Goal: Task Accomplishment & Management: Use online tool/utility

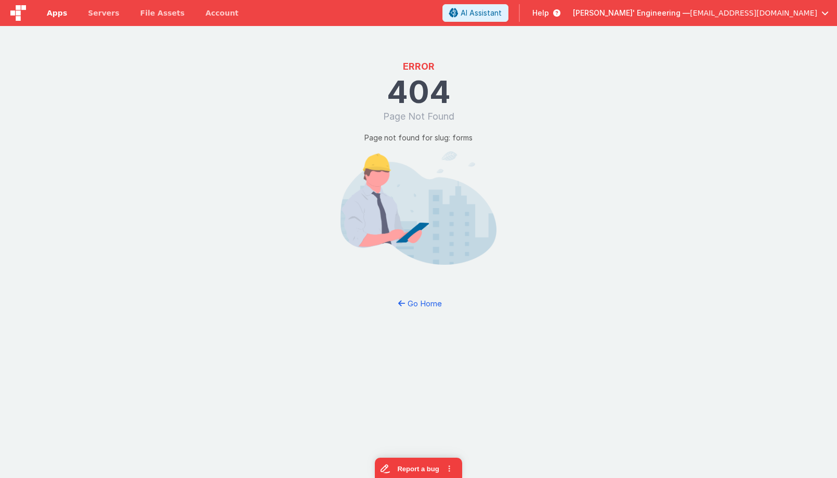
click at [63, 17] on span "Apps" at bounding box center [57, 13] width 20 height 10
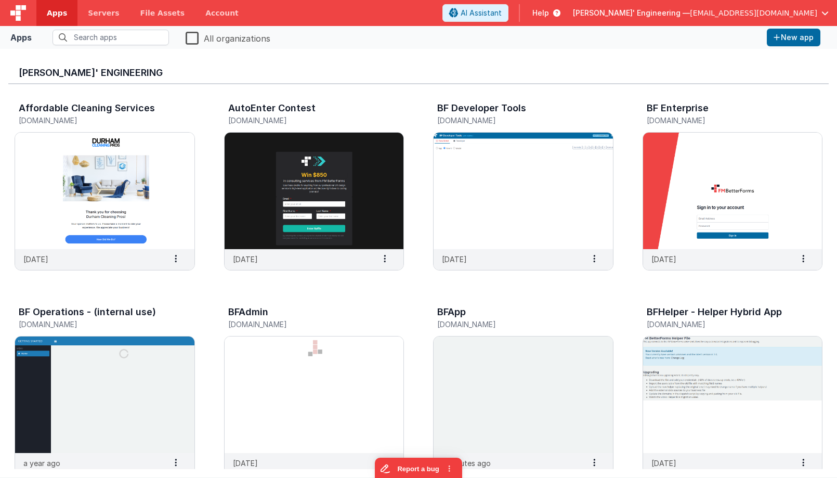
click at [65, 12] on link "Apps" at bounding box center [56, 13] width 41 height 26
click at [93, 39] on input "text" at bounding box center [110, 38] width 116 height 16
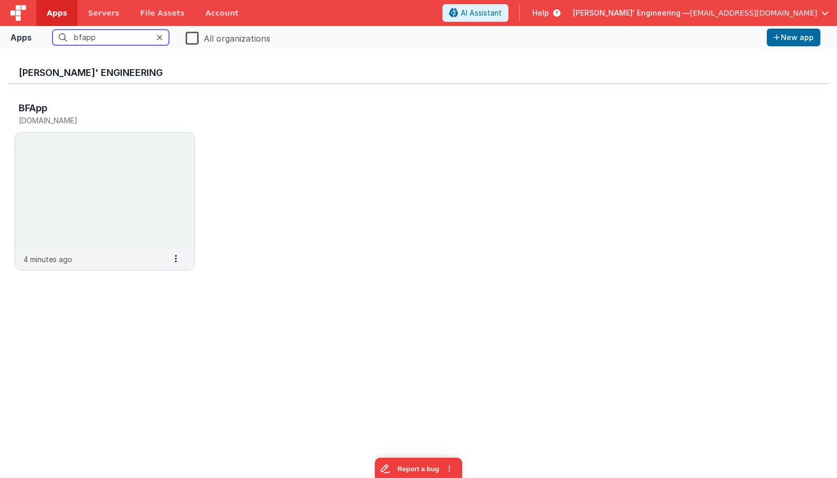
type input "bfapp"
drag, startPoint x: 460, startPoint y: 146, endPoint x: 203, endPoint y: 146, distance: 256.7
click at [457, 146] on div "BFApp [DOMAIN_NAME] 4 minutes ago Settings Copy API Key Merge App Delete App" at bounding box center [418, 189] width 820 height 210
click at [188, 150] on img at bounding box center [104, 191] width 179 height 116
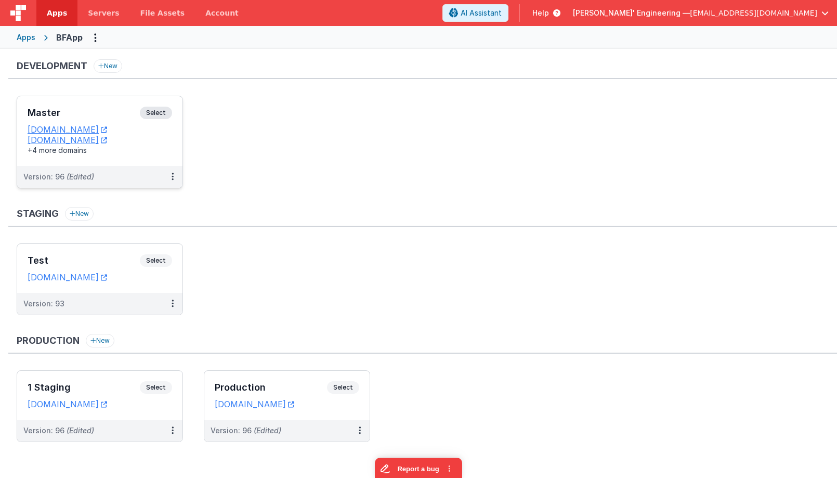
click at [162, 108] on span "Select" at bounding box center [156, 113] width 32 height 12
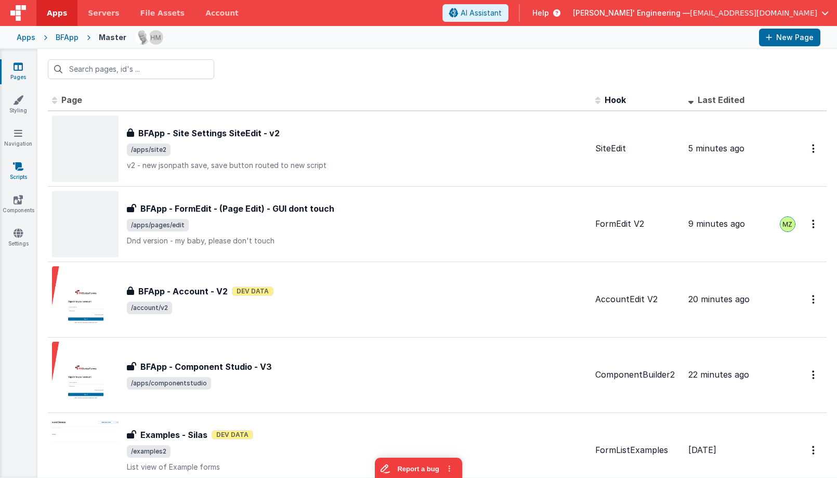
click at [12, 176] on link "Scripts" at bounding box center [17, 171] width 37 height 21
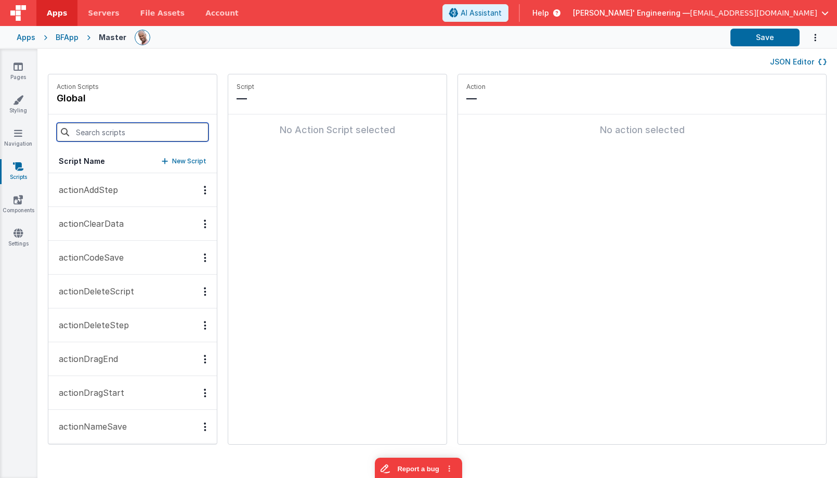
click at [110, 135] on input at bounding box center [133, 132] width 152 height 19
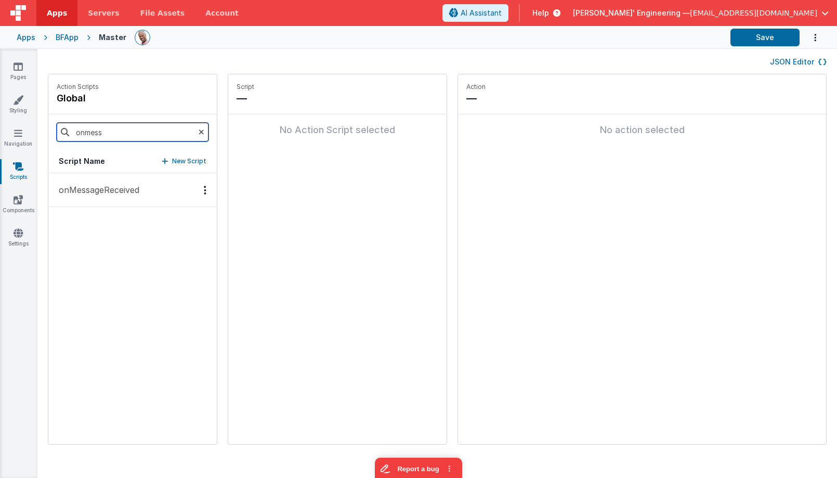
type input "onmess"
click at [114, 198] on button "onMessageReceived" at bounding box center [132, 190] width 168 height 34
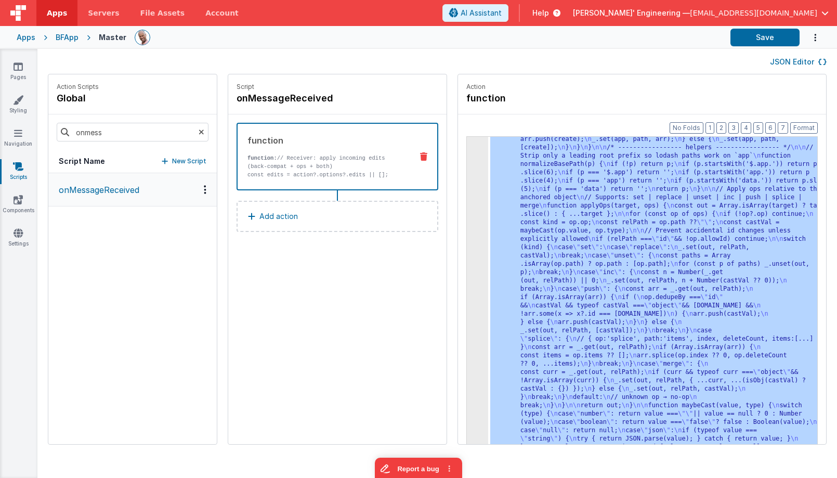
scroll to position [318, 0]
click at [467, 175] on div "3" at bounding box center [477, 152] width 21 height 632
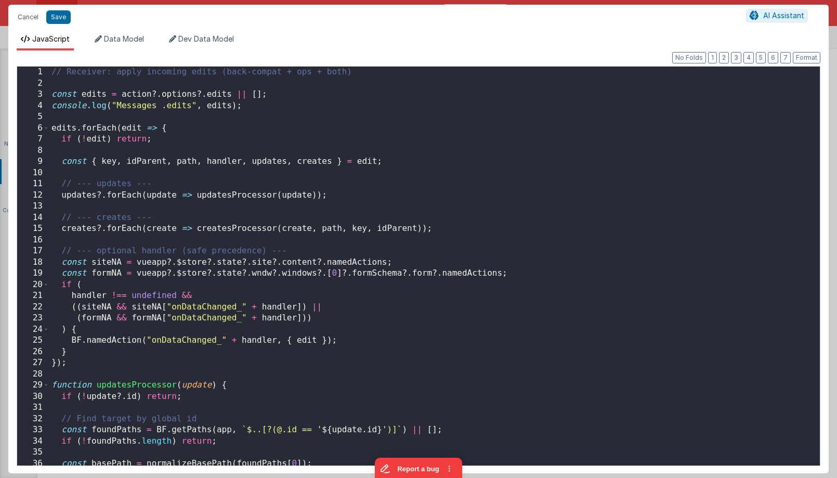
click at [570, 183] on div "// Receiver: apply incoming edits (back-compat + ops + both) const edits = acti…" at bounding box center [434, 282] width 770 height 430
click at [500, 178] on div "// Receiver: apply incoming edits (back-compat + ops + both) const edits = acti…" at bounding box center [434, 282] width 770 height 430
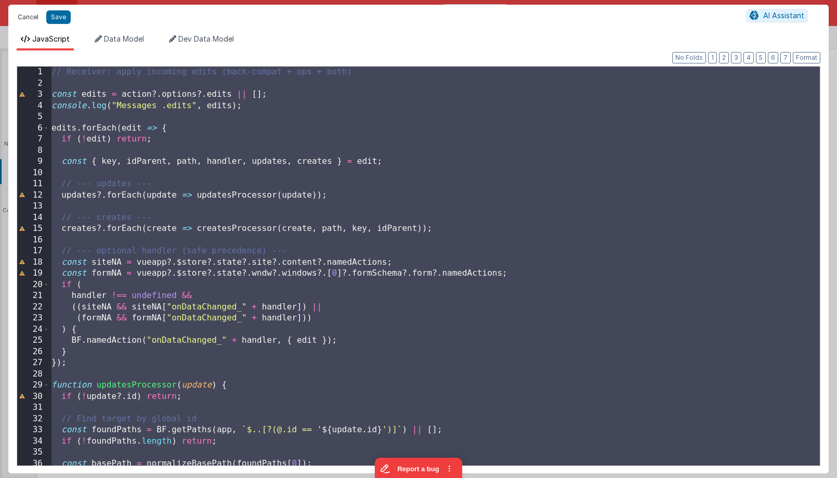
click at [29, 17] on button "Cancel" at bounding box center [27, 17] width 31 height 15
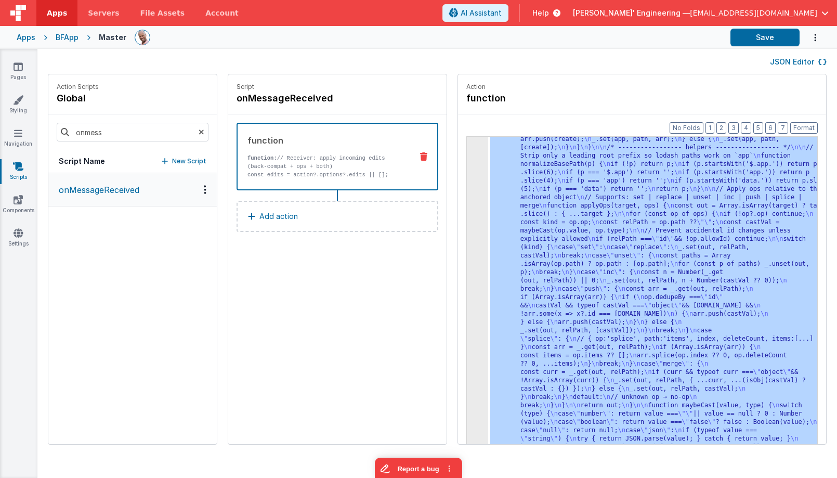
click at [560, 247] on div ""function" : "// Receiver: apply incoming edits (back-compat + ops + both) \n\n…" at bounding box center [668, 326] width 360 height 980
click at [467, 185] on div "3" at bounding box center [477, 152] width 21 height 632
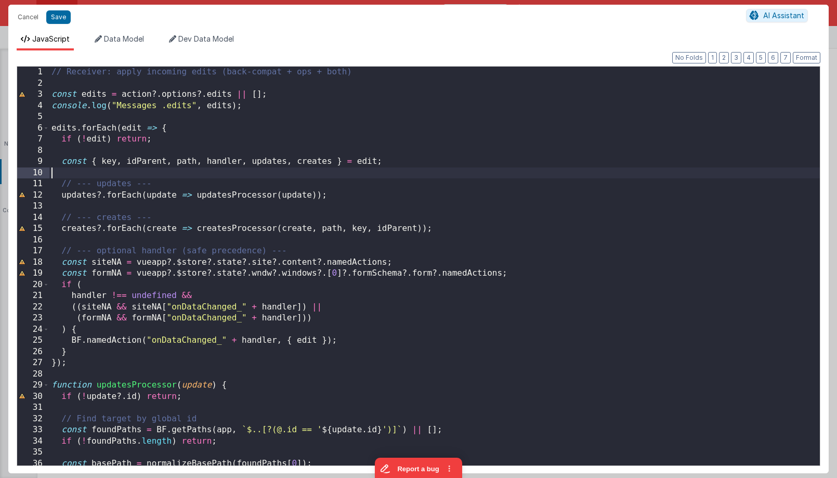
click at [276, 167] on div "// Receiver: apply incoming edits (back-compat + ops + both) const edits = acti…" at bounding box center [434, 277] width 770 height 421
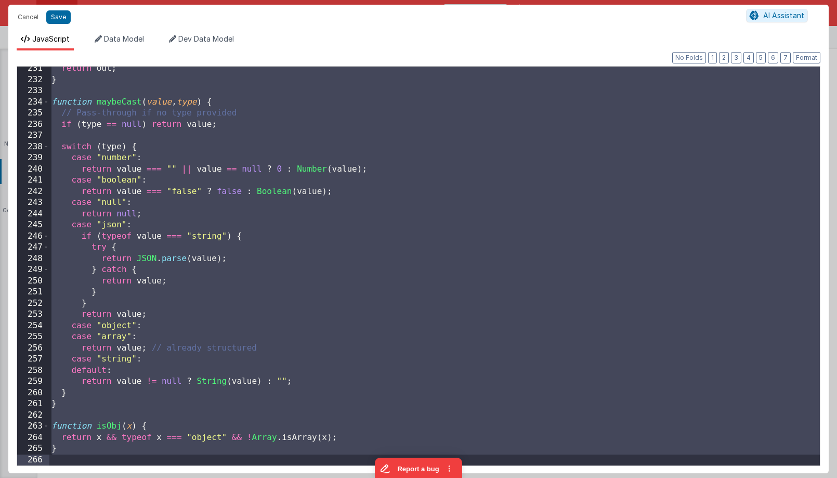
scroll to position [0, 0]
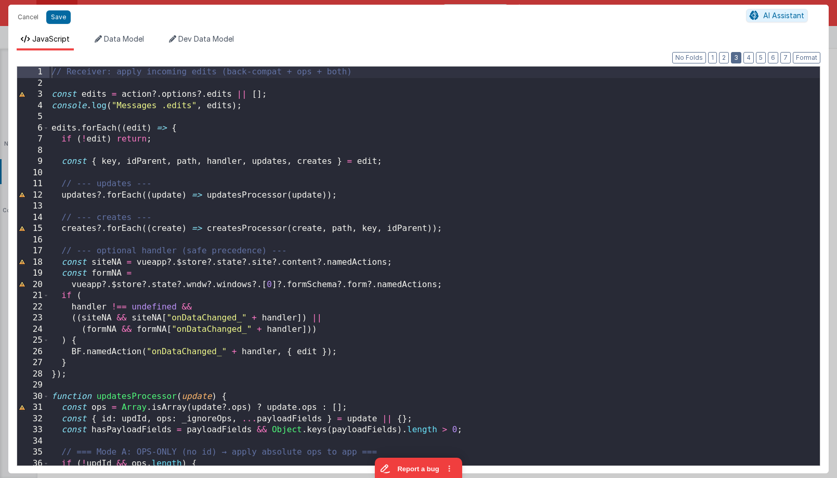
click at [734, 56] on button "3" at bounding box center [736, 57] width 10 height 11
click at [724, 58] on button "2" at bounding box center [724, 57] width 10 height 11
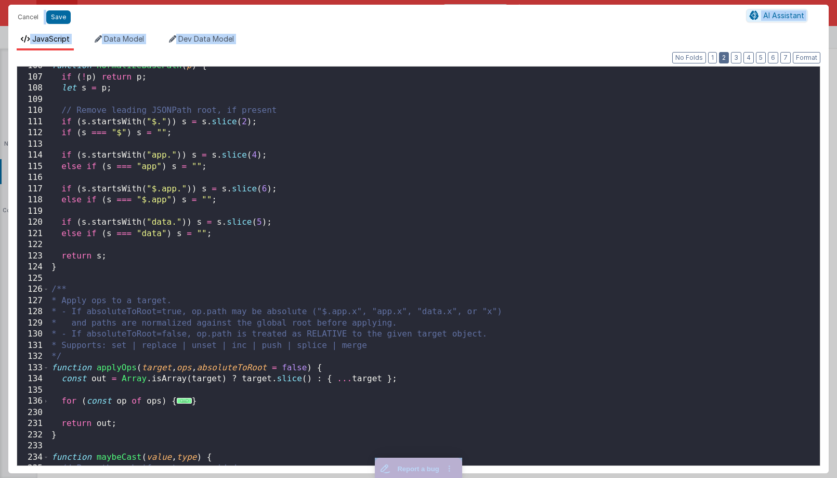
scroll to position [621, 0]
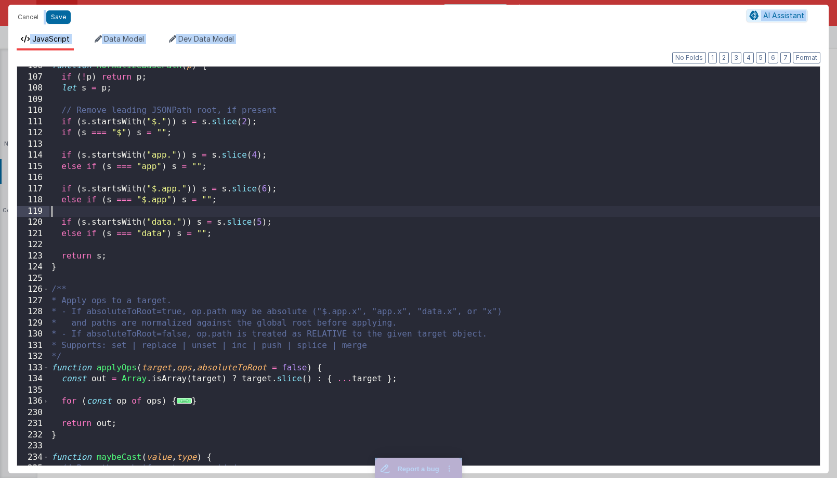
click at [466, 208] on div "function normalizeBasePath ( p ) { if ( ! p ) return p ; let s = p ; // Remove …" at bounding box center [434, 270] width 770 height 421
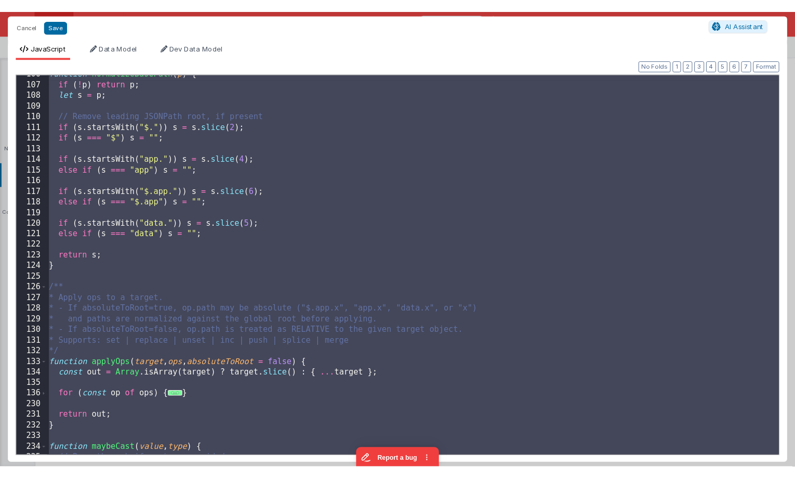
scroll to position [730, 0]
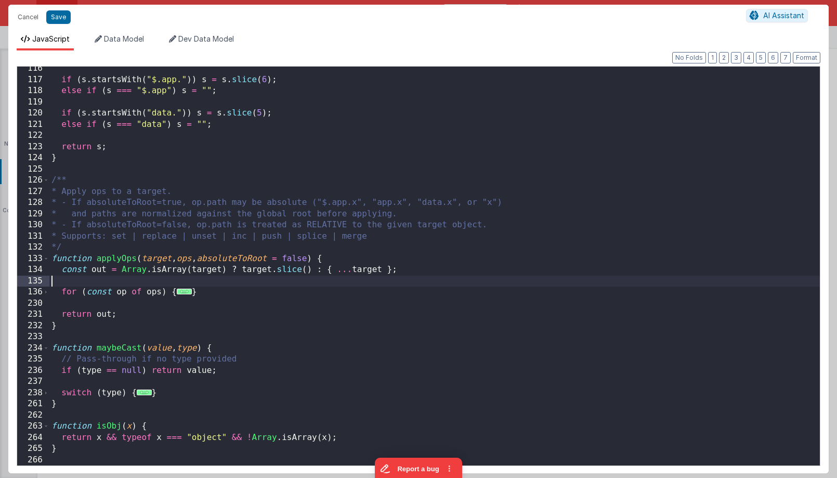
click at [655, 280] on div "if ( s . startsWith ( "$.app." )) s = s . slice ( 6 ) ; else if ( s === "$.app"…" at bounding box center [434, 273] width 770 height 421
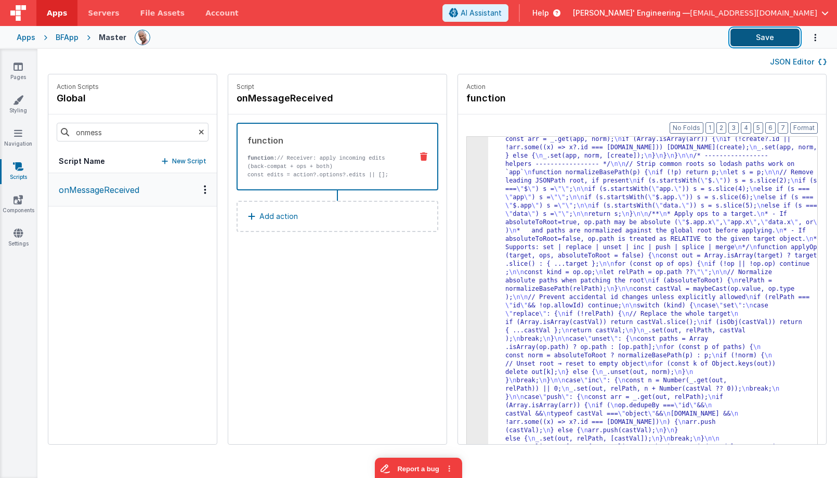
click at [748, 32] on button "Save" at bounding box center [764, 38] width 69 height 18
click at [763, 38] on button "Save" at bounding box center [764, 38] width 69 height 18
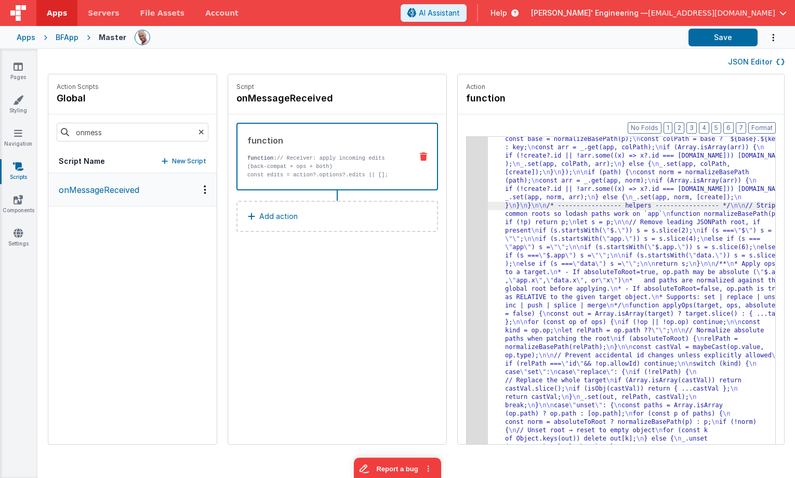
click at [312, 158] on p "function: // Receiver: apply incoming edits (back-compat + ops + both)" at bounding box center [325, 162] width 156 height 17
click at [9, 63] on link "Pages" at bounding box center [17, 71] width 37 height 21
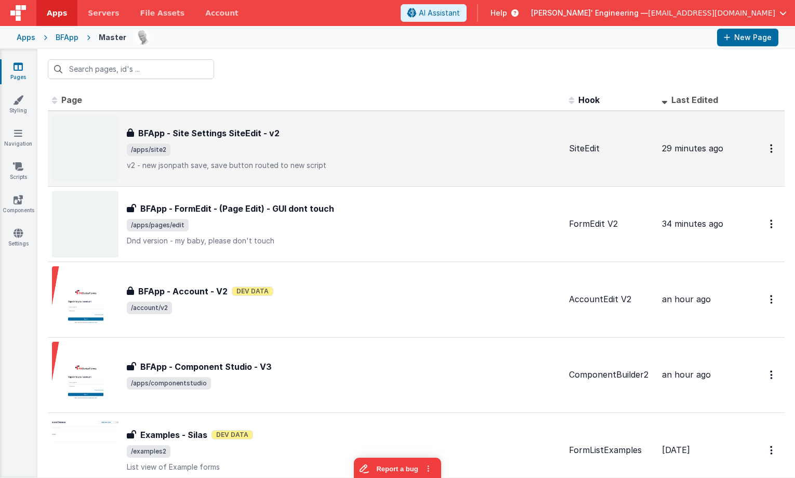
click at [276, 137] on div "BFApp - Site Settings SiteEdit - v2" at bounding box center [344, 133] width 434 height 12
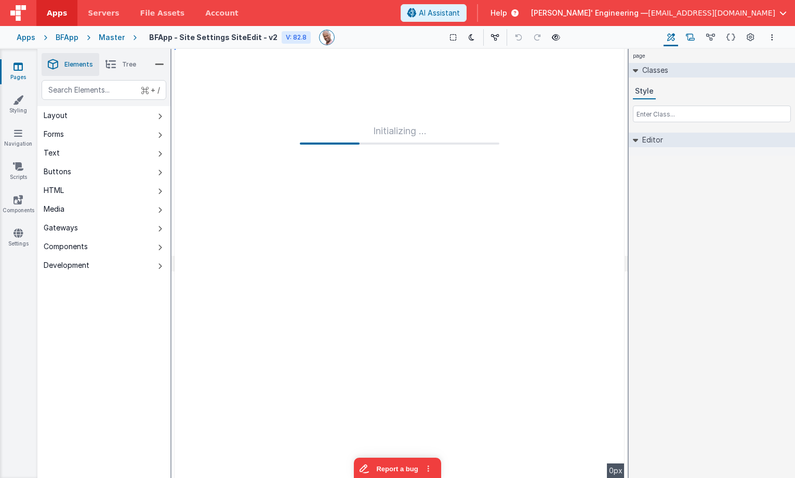
click at [689, 37] on icon at bounding box center [690, 37] width 9 height 11
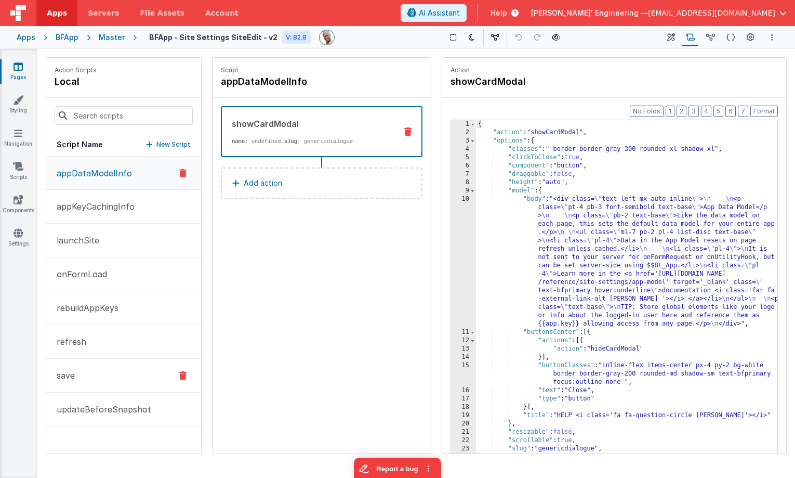
drag, startPoint x: 93, startPoint y: 367, endPoint x: 100, endPoint y: 367, distance: 7.3
click at [93, 367] on button "save" at bounding box center [123, 376] width 155 height 34
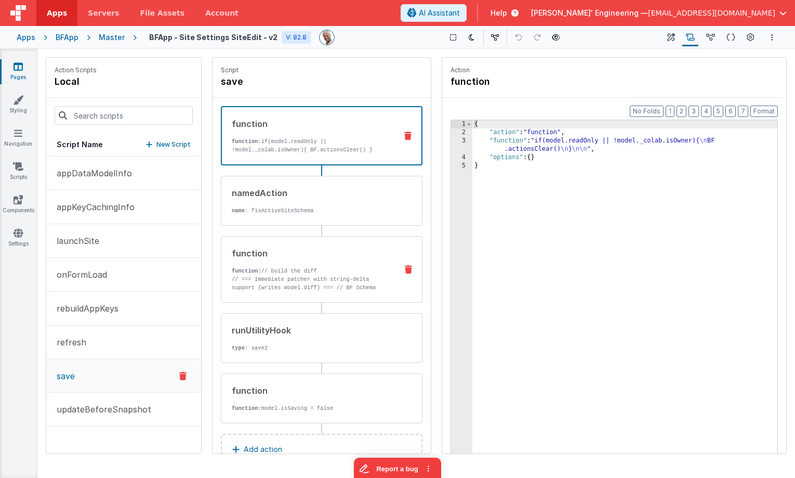
click at [327, 252] on div "function" at bounding box center [310, 253] width 157 height 12
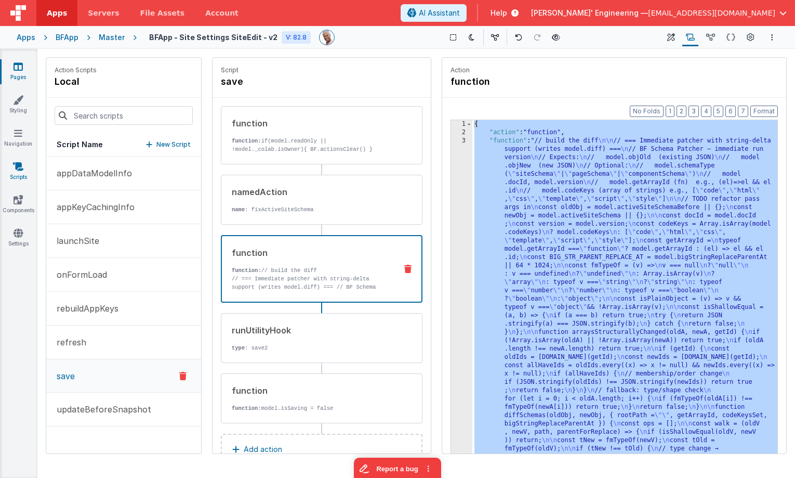
click at [20, 166] on icon at bounding box center [18, 166] width 10 height 10
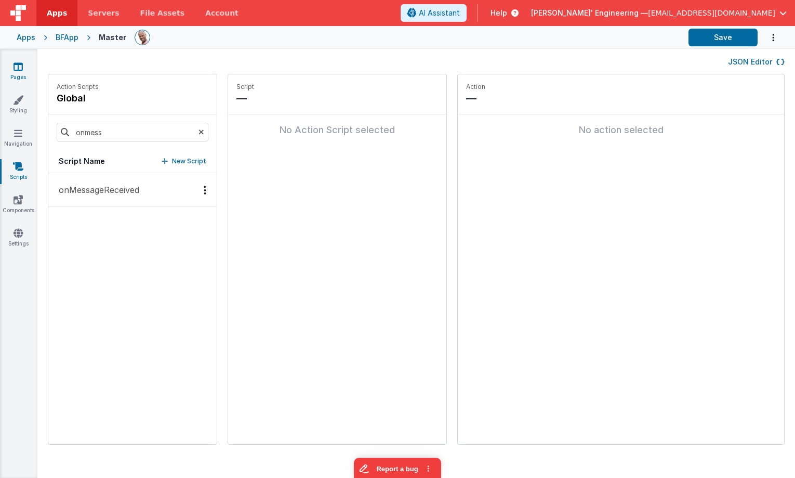
click at [18, 67] on icon at bounding box center [18, 66] width 9 height 10
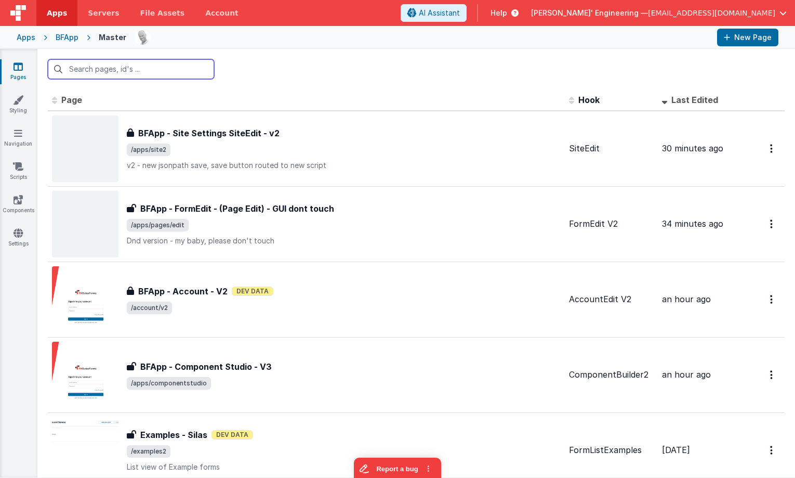
click at [168, 68] on input "text" at bounding box center [131, 69] width 166 height 20
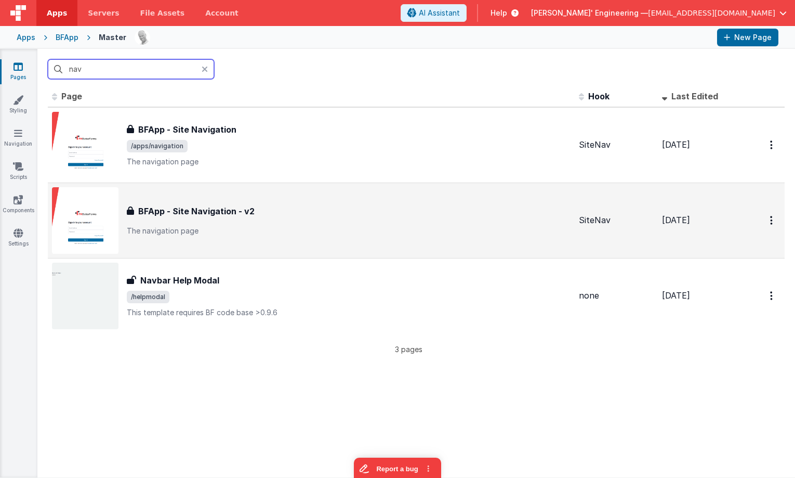
scroll to position [4, 0]
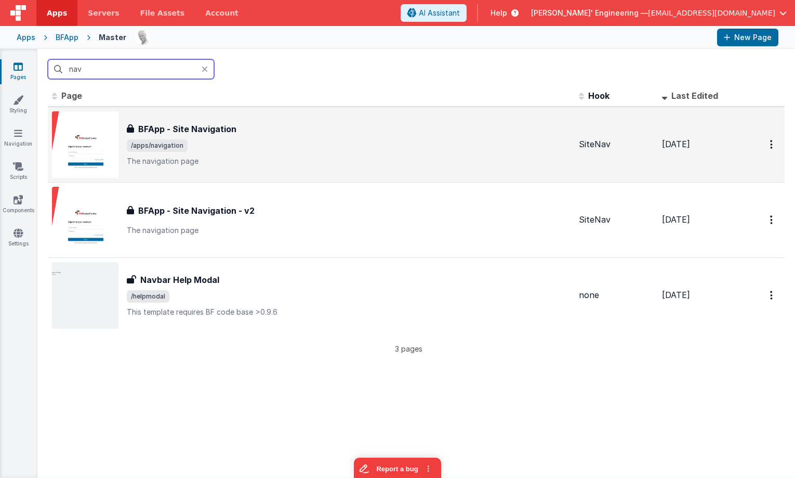
type input "nav"
click at [182, 147] on span "/apps/navigation" at bounding box center [157, 145] width 61 height 12
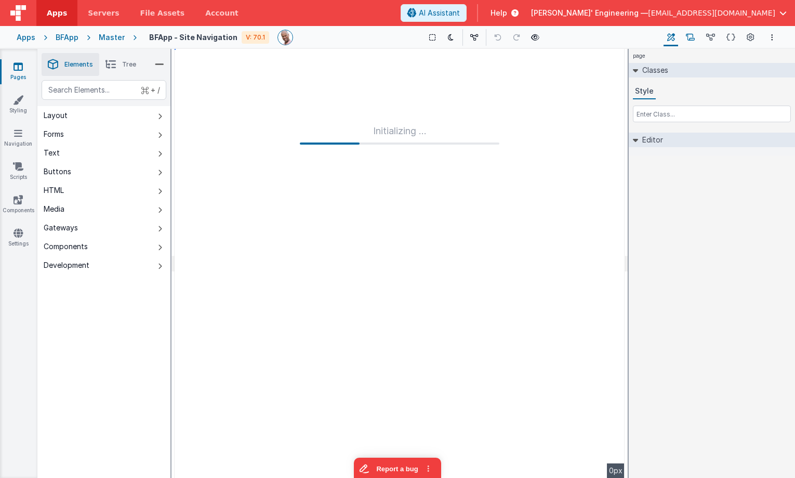
click at [695, 36] on icon at bounding box center [690, 37] width 9 height 11
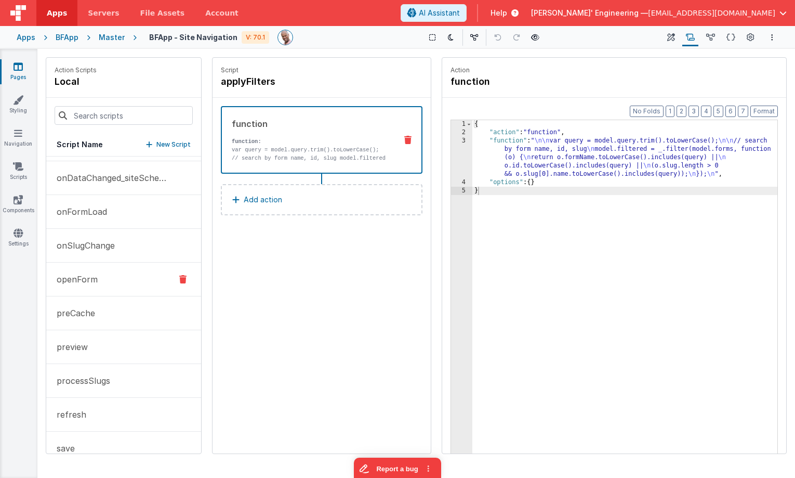
scroll to position [244, 0]
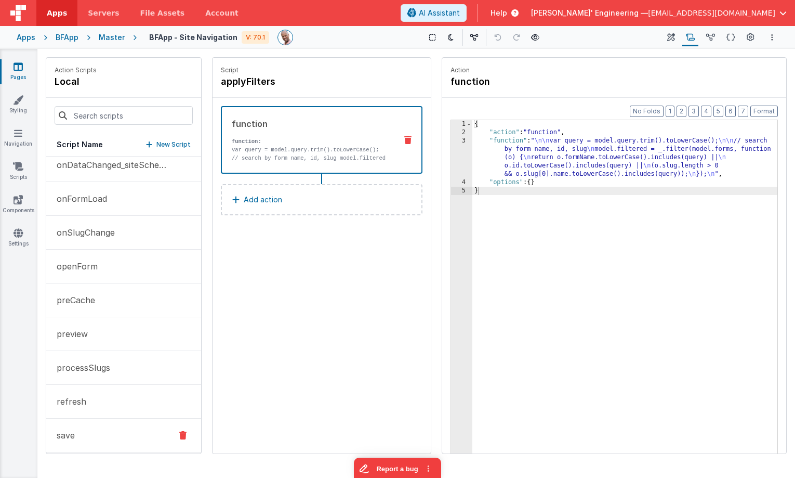
click at [85, 433] on button "save" at bounding box center [123, 435] width 155 height 34
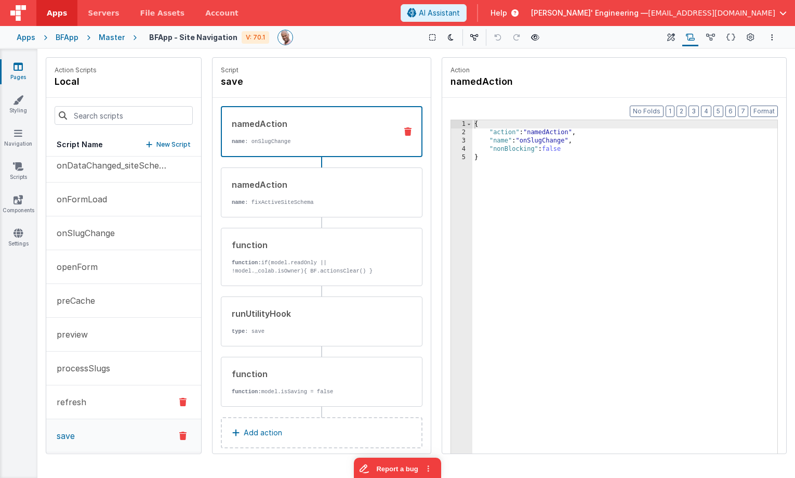
scroll to position [245, 0]
click at [348, 138] on p "name : onSlugChange" at bounding box center [310, 141] width 156 height 8
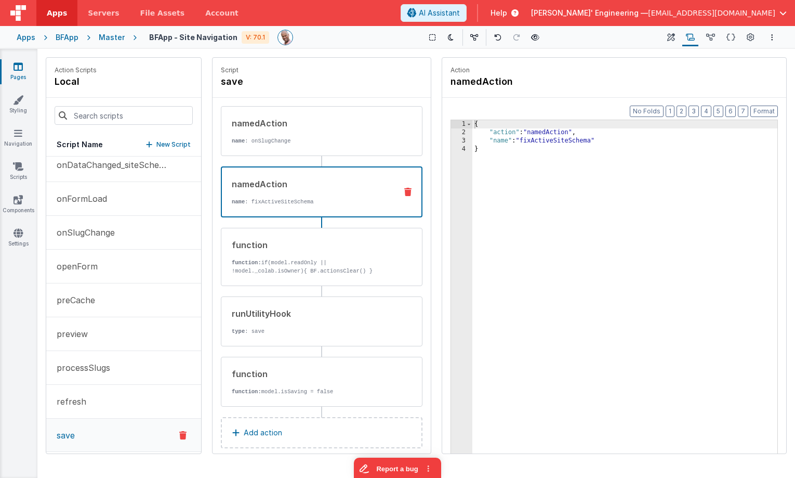
click at [361, 176] on div "namedAction name : fixActiveSiteSchema" at bounding box center [322, 191] width 202 height 51
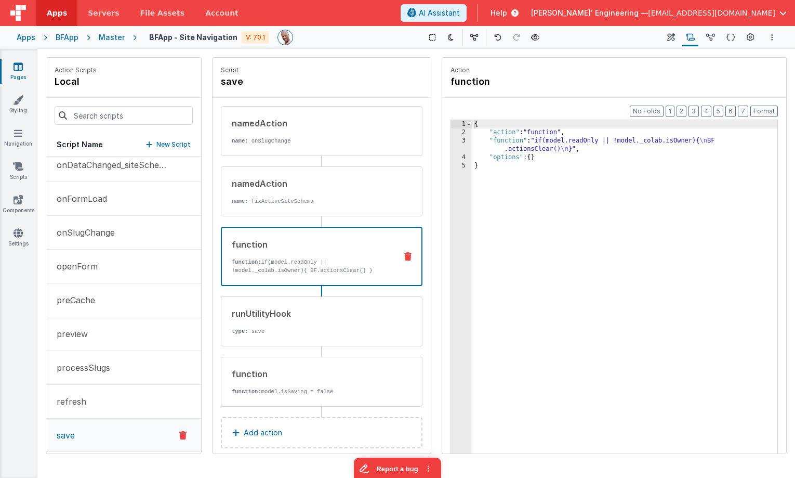
click at [351, 232] on div "function function: if(model.readOnly || !model._colab.isOwner){ BF.actionsClear…" at bounding box center [322, 256] width 202 height 59
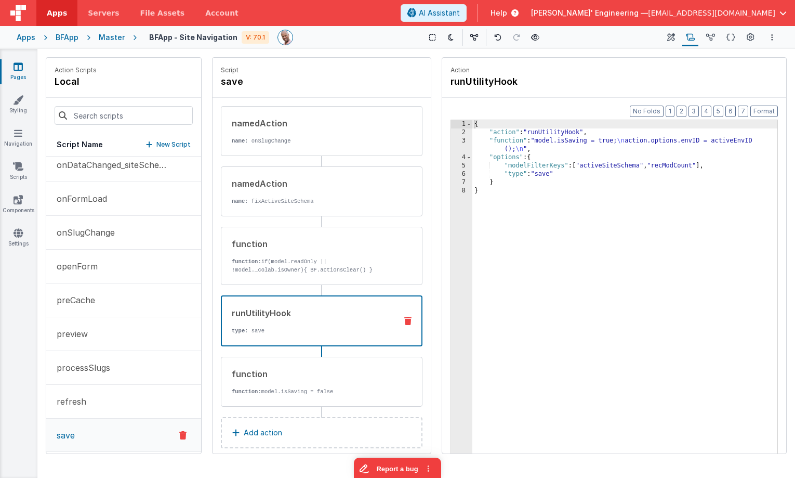
click at [337, 319] on div "runUtilityHook" at bounding box center [310, 313] width 156 height 12
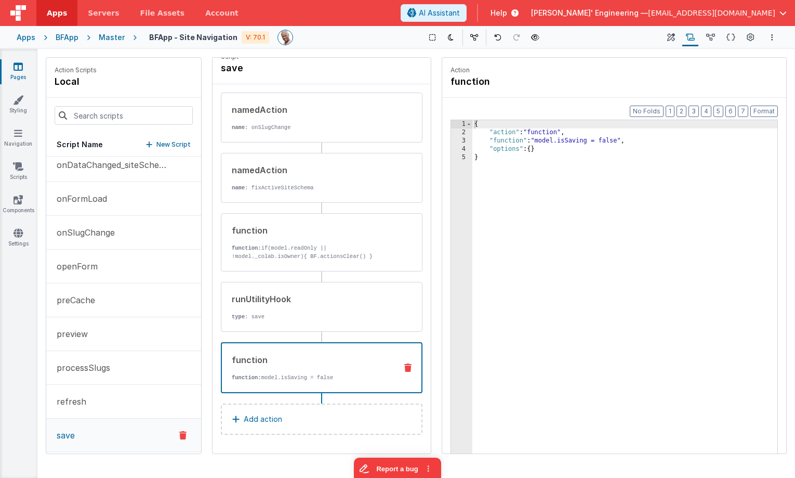
click at [345, 375] on p "function: model.isSaving = false" at bounding box center [310, 377] width 156 height 8
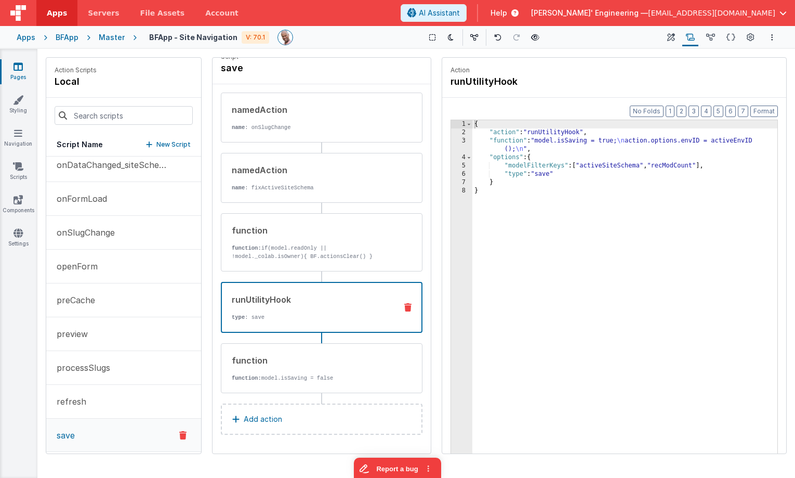
click at [343, 314] on p "type : save" at bounding box center [310, 317] width 156 height 8
click at [291, 417] on button "Add action" at bounding box center [322, 418] width 202 height 31
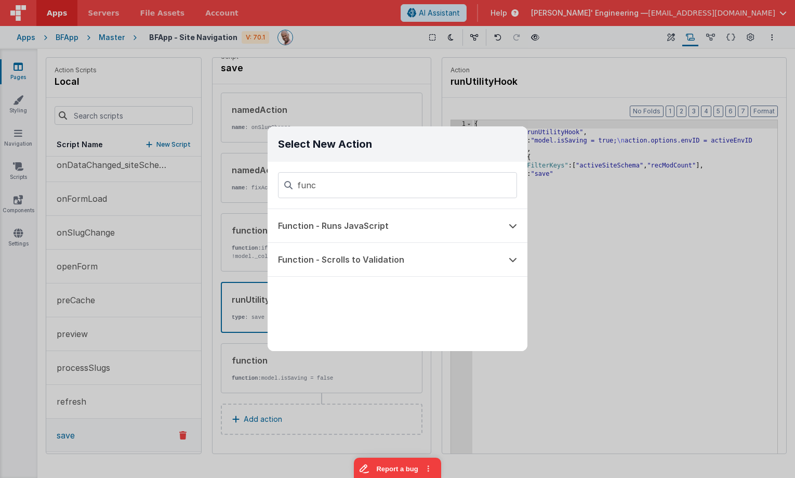
type input "func"
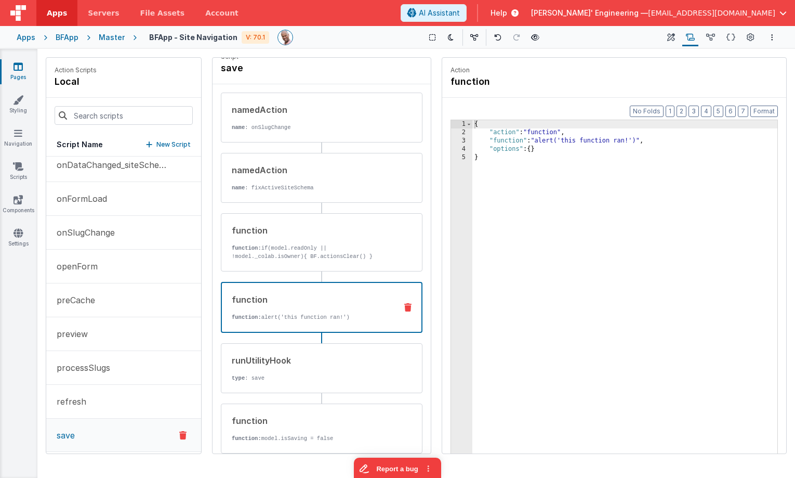
click at [302, 313] on p "function: alert('this function ran!')" at bounding box center [310, 317] width 156 height 8
drag, startPoint x: 563, startPoint y: 144, endPoint x: 543, endPoint y: 142, distance: 20.3
click at [562, 144] on div "{ "action" : "function" , "function" : "alert('this function ran!')" , "options…" at bounding box center [624, 311] width 305 height 382
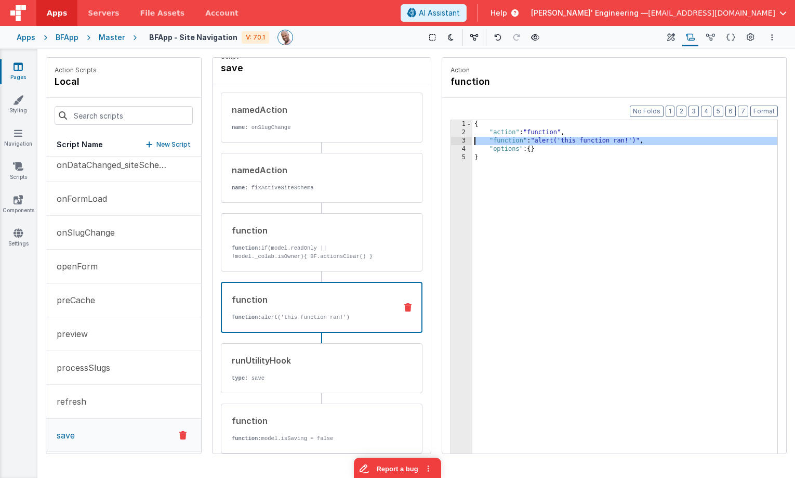
click at [465, 140] on div "3" at bounding box center [461, 141] width 21 height 8
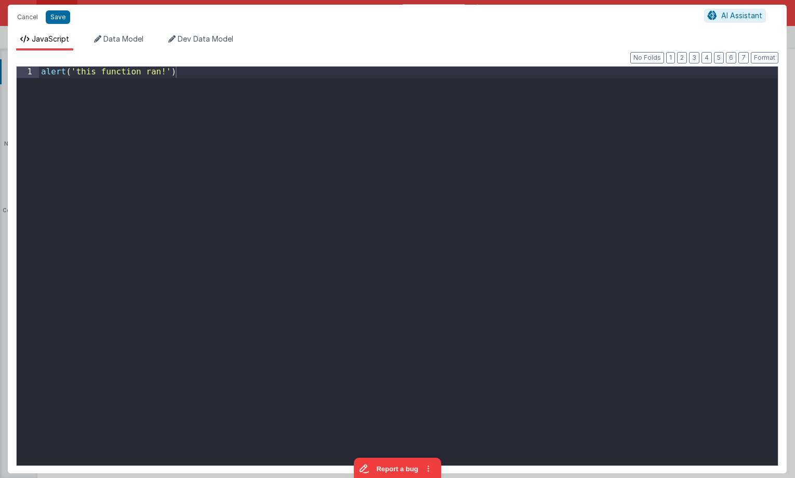
click at [368, 164] on div "alert ( 'this function ran!' )" at bounding box center [408, 277] width 739 height 421
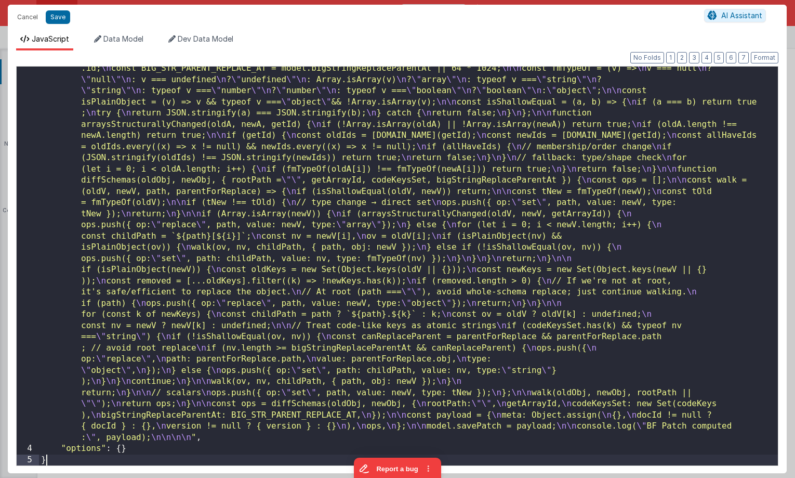
scroll to position [104, 0]
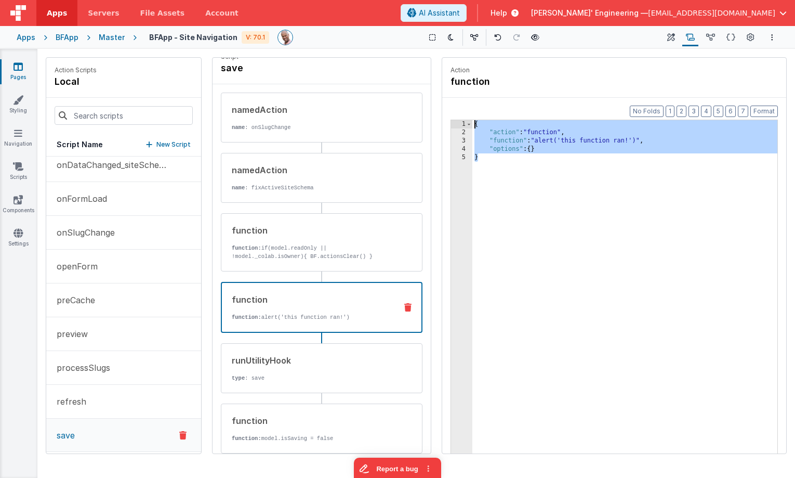
drag, startPoint x: 538, startPoint y: 212, endPoint x: 418, endPoint y: 67, distance: 187.9
click at [418, 67] on div "Action Scripts local Script Name New Script applyFilters checkSlugError copyUID…" at bounding box center [416, 255] width 741 height 397
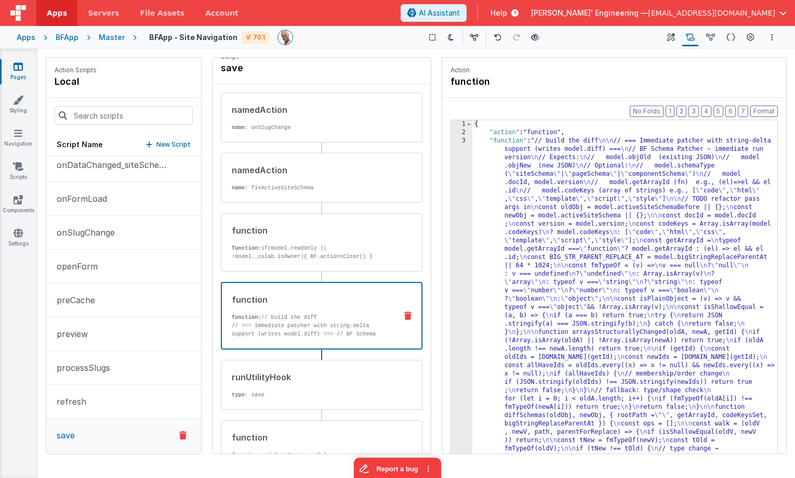
scroll to position [6, 0]
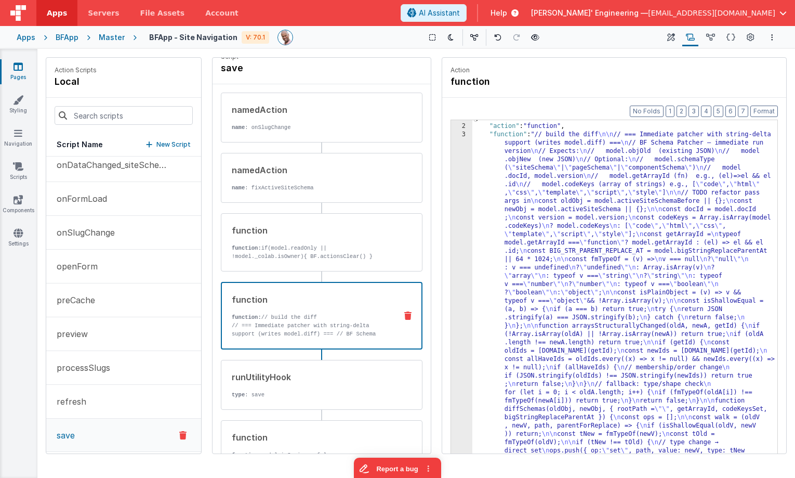
drag, startPoint x: 499, startPoint y: 142, endPoint x: 537, endPoint y: 148, distance: 38.4
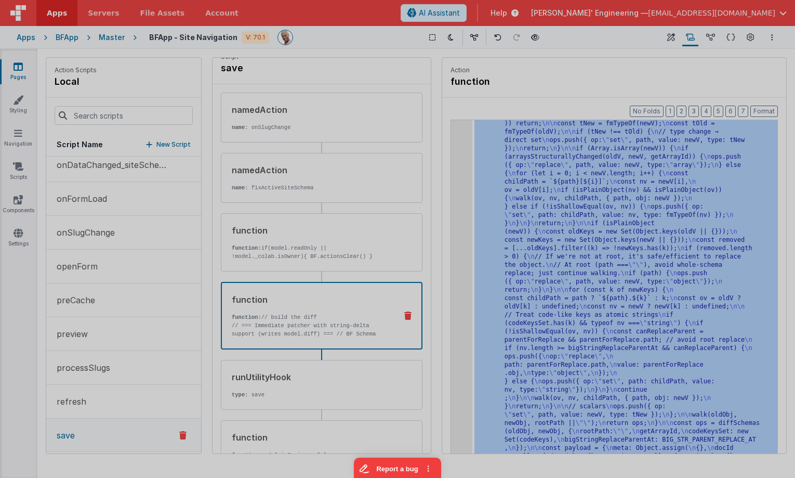
scroll to position [317, 0]
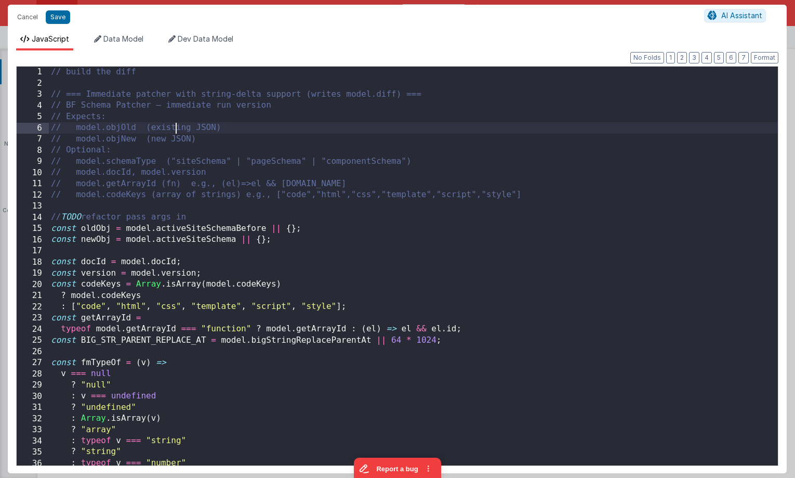
click at [174, 129] on div "// build the diff // === Immediate patcher with string-delta support (writes mo…" at bounding box center [413, 277] width 729 height 421
click at [320, 107] on div "// build the diff // === Immediate patcher with string-delta support (writes mo…" at bounding box center [413, 277] width 729 height 421
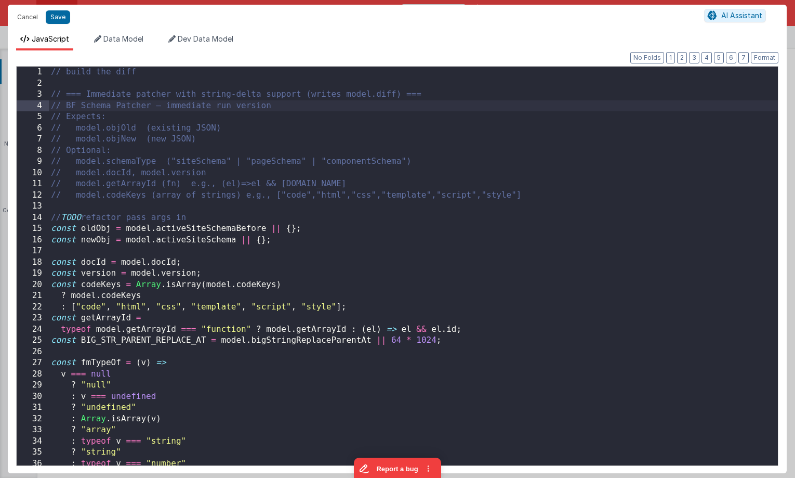
click at [125, 229] on div "// build the diff // === Immediate patcher with string-delta support (writes mo…" at bounding box center [413, 277] width 729 height 421
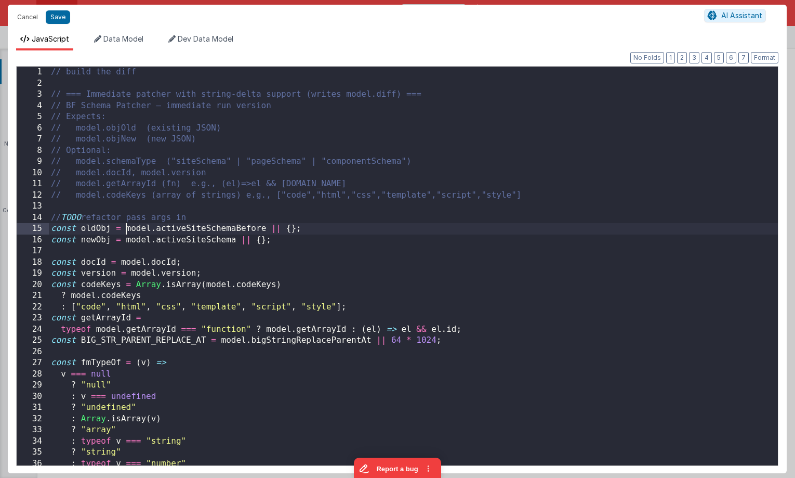
click at [307, 247] on div "// build the diff // === Immediate patcher with string-delta support (writes mo…" at bounding box center [413, 277] width 729 height 421
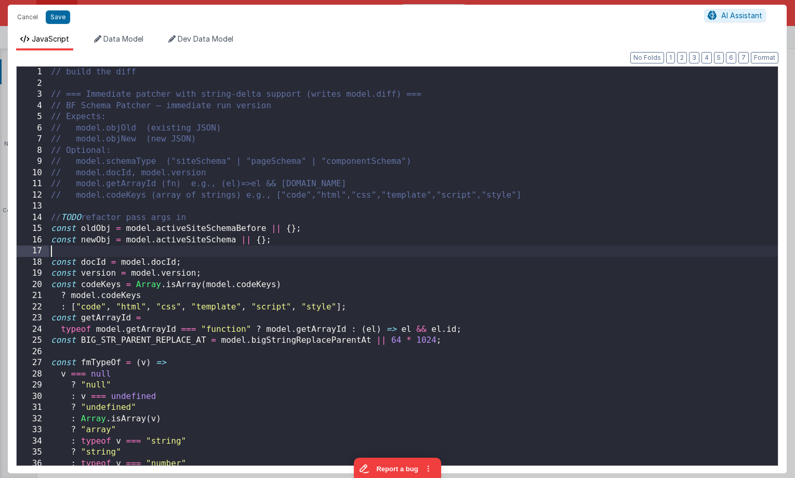
click at [239, 229] on div "// build the diff // === Immediate patcher with string-delta support (writes mo…" at bounding box center [413, 277] width 729 height 421
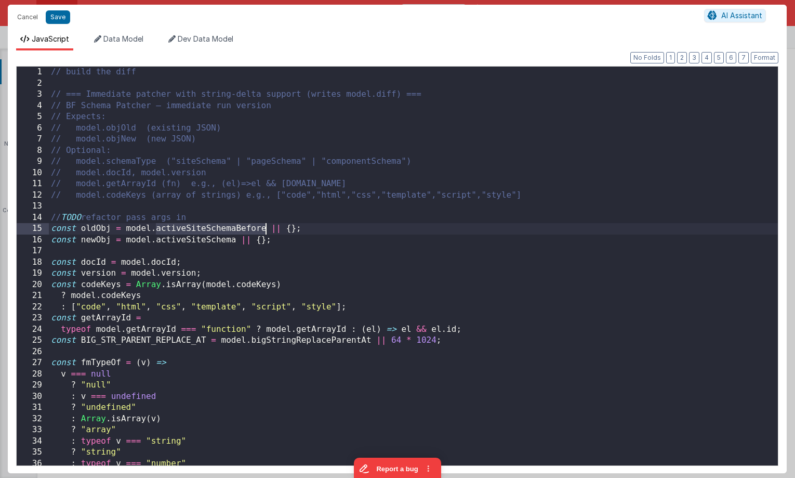
click at [238, 229] on div "// build the diff // === Immediate patcher with string-delta support (writes mo…" at bounding box center [413, 277] width 729 height 421
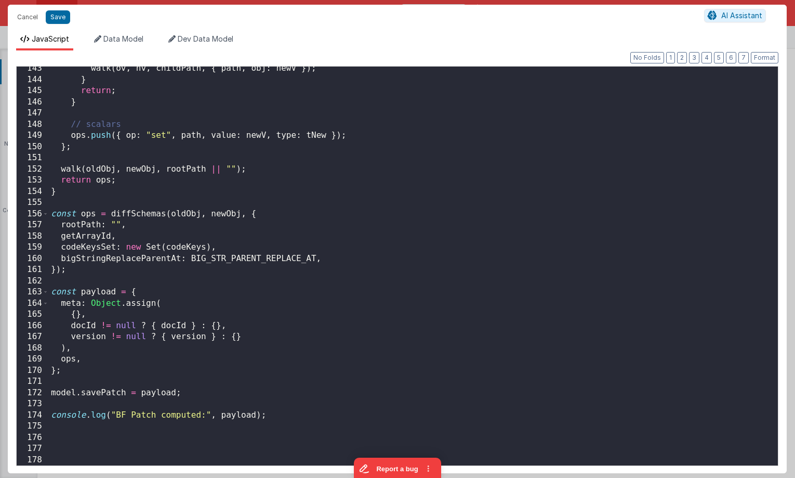
scroll to position [1590, 0]
click at [101, 393] on div "walk ( ov , nv , childPath , { path , obj : newV }) ; } return ; } // scalars o…" at bounding box center [413, 273] width 729 height 421
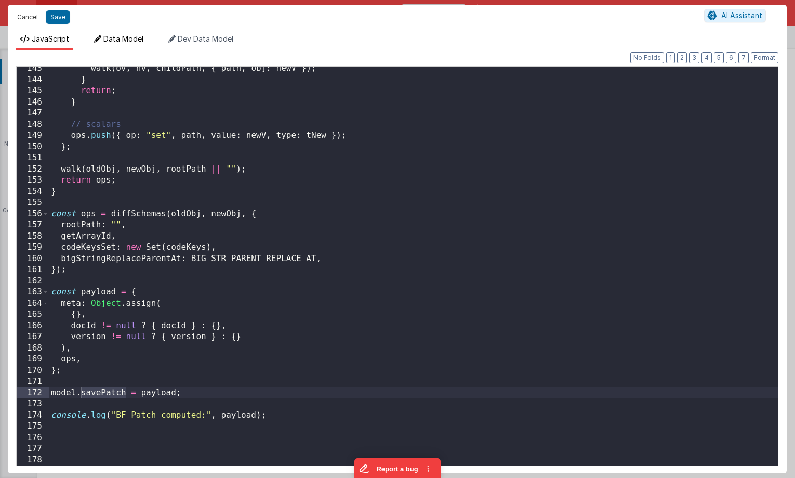
drag, startPoint x: 23, startPoint y: 20, endPoint x: 149, endPoint y: 40, distance: 127.9
click at [22, 20] on button "Cancel" at bounding box center [27, 17] width 31 height 15
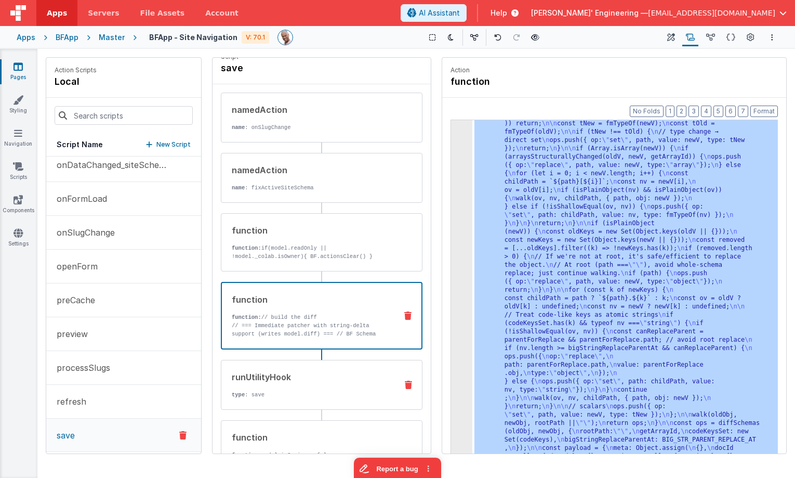
click at [330, 395] on p "type : save" at bounding box center [310, 394] width 157 height 8
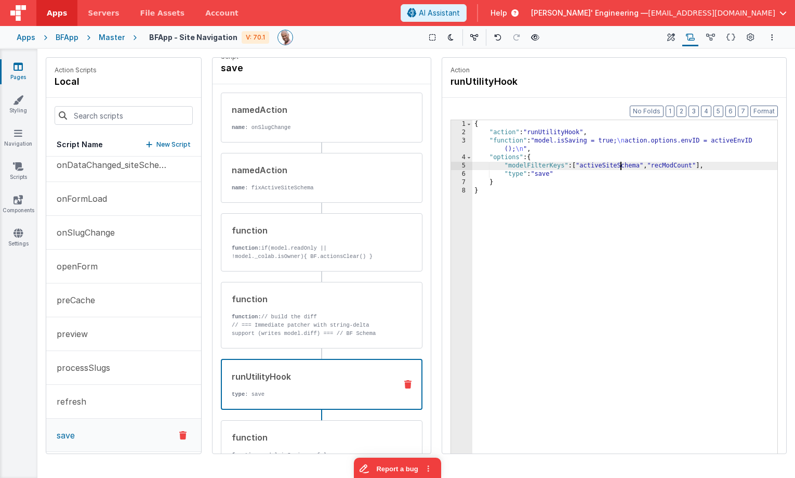
click at [622, 166] on div "{ "action" : "runUtilityHook" , "function" : "model.isSaving = true; \n action.…" at bounding box center [624, 311] width 305 height 382
click at [609, 167] on div "{ "action" : "runUtilityHook" , "function" : "model.isSaving = true; \n action.…" at bounding box center [624, 311] width 305 height 382
click at [595, 177] on div "{ "action" : "runUtilityHook" , "function" : "model.isSaving = true; \n action.…" at bounding box center [624, 311] width 305 height 382
click at [608, 166] on div "{ "action" : "runUtilityHook" , "function" : "model.isSaving = true; \n action.…" at bounding box center [624, 311] width 305 height 382
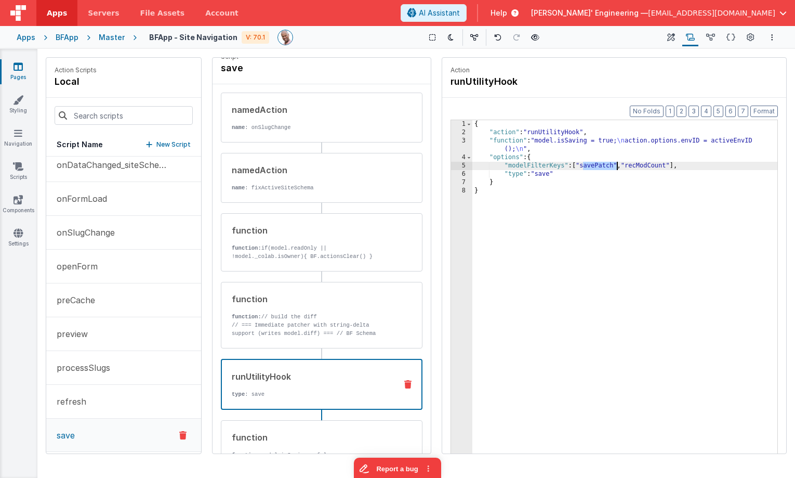
click at [608, 166] on div "{ "action" : "runUtilityHook" , "function" : "model.isSaving = true; \n action.…" at bounding box center [624, 311] width 305 height 382
click at [711, 35] on icon at bounding box center [710, 37] width 9 height 11
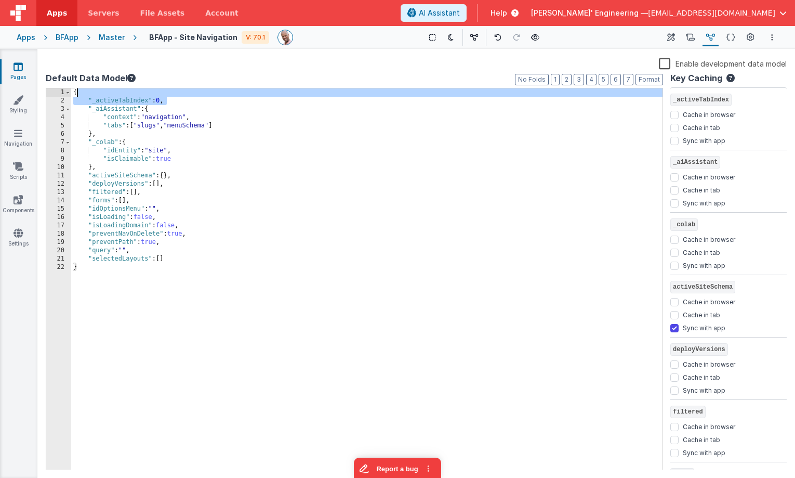
drag, startPoint x: 176, startPoint y: 101, endPoint x: 177, endPoint y: 93, distance: 8.0
click at [177, 93] on div "{ "_activeTabIndex" : 0 , "_aiAssistant" : { "context" : "navigation" , "tabs" …" at bounding box center [366, 287] width 591 height 398
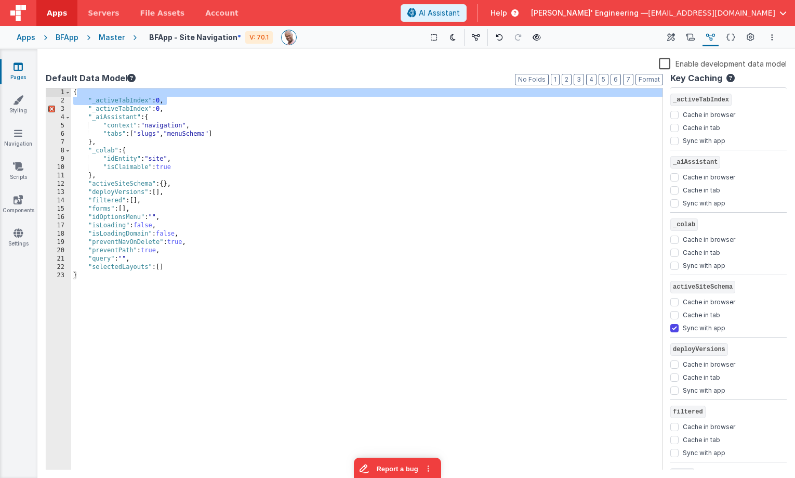
click at [131, 111] on div "{ "_activeTabIndex" : 0 , "_activeTabIndex" : 0 , "_aiAssistant" : { "context" …" at bounding box center [366, 287] width 591 height 398
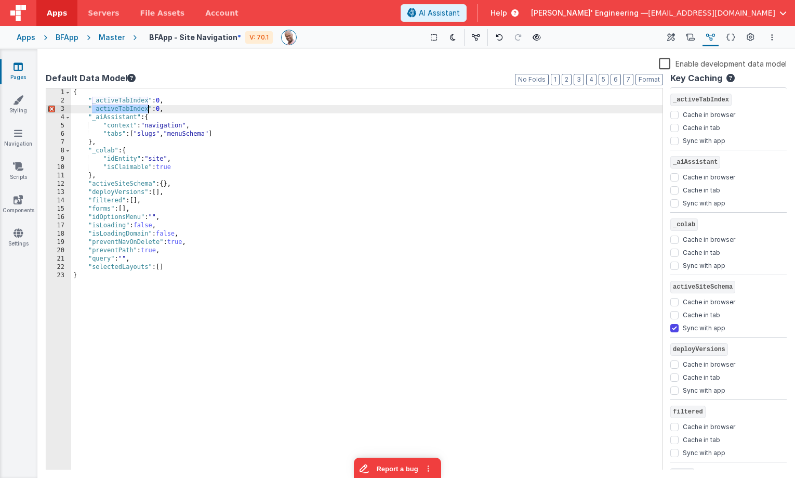
click at [131, 111] on div "{ "_activeTabIndex" : 0 , "_activeTabIndex" : 0 , "_aiAssistant" : { "context" …" at bounding box center [366, 287] width 591 height 398
paste textarea
click at [151, 110] on div "{ "_activeTabIndex" : 0 , "savePatch" : 0 , "_aiAssistant" : { "context" : "nav…" at bounding box center [366, 287] width 591 height 398
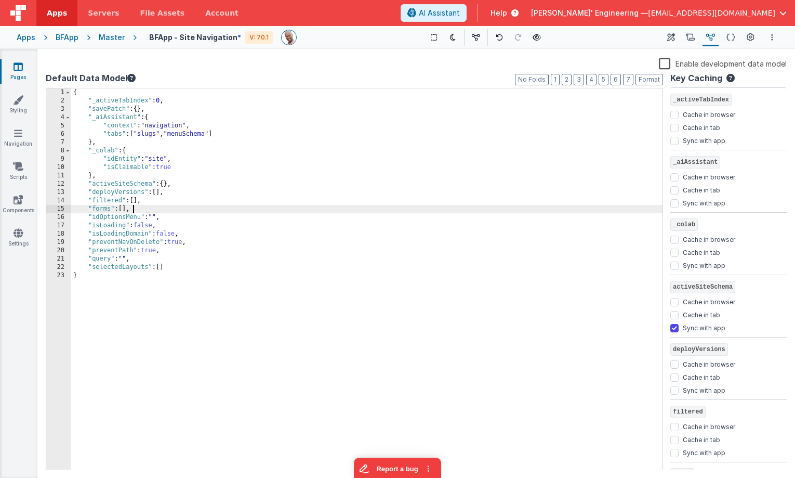
click at [421, 205] on div "{ "_activeTabIndex" : 0 , "savePatch" : { } , "_aiAssistant" : { "context" : "n…" at bounding box center [366, 287] width 591 height 398
click at [688, 37] on icon at bounding box center [690, 37] width 9 height 11
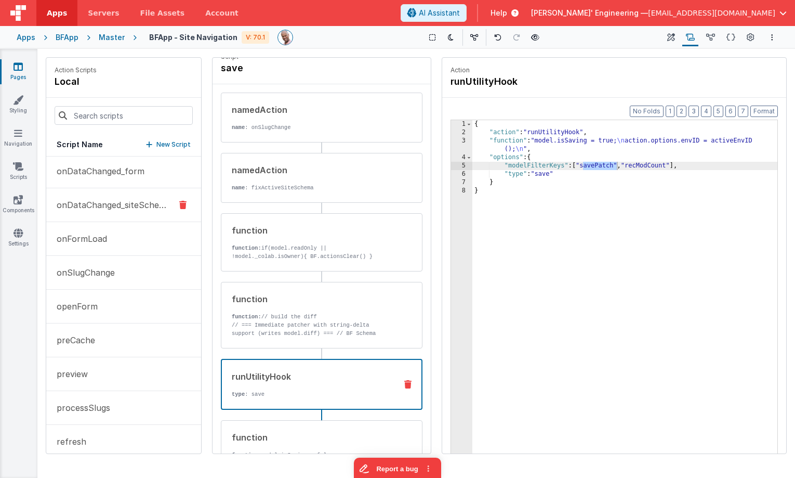
scroll to position [193, 0]
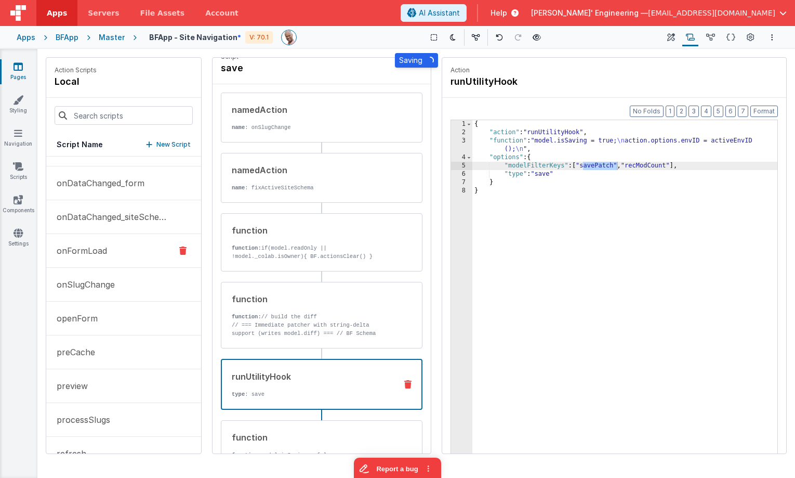
click at [102, 256] on p "onFormLoad" at bounding box center [78, 250] width 57 height 12
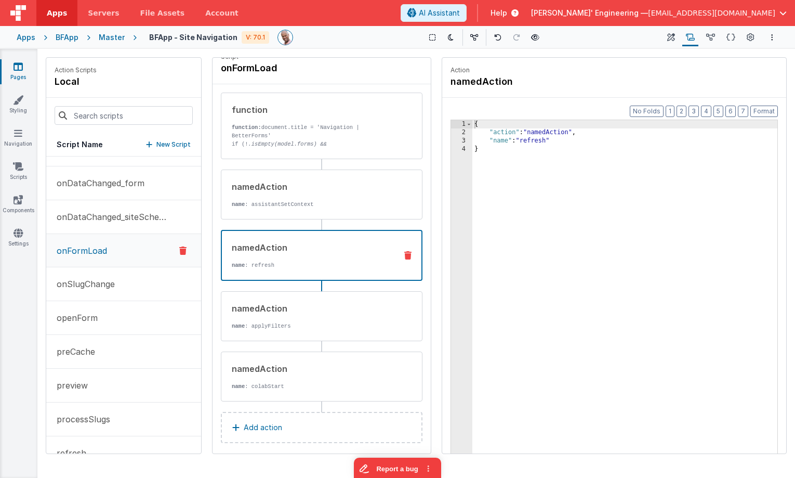
click at [310, 244] on div "namedAction" at bounding box center [310, 247] width 156 height 12
click at [323, 429] on button "Add action" at bounding box center [322, 427] width 202 height 31
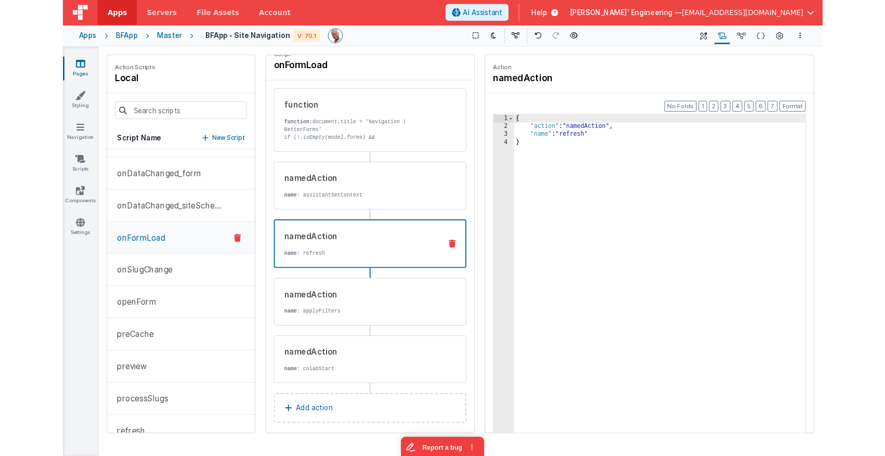
scroll to position [14, 0]
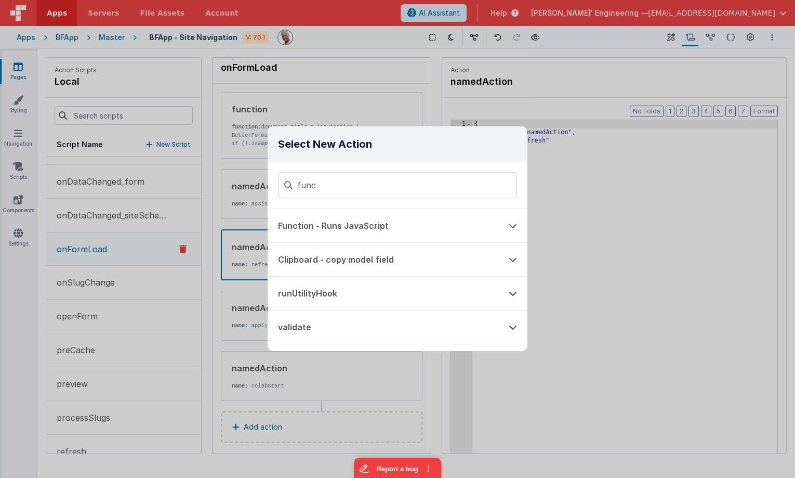
type input "func"
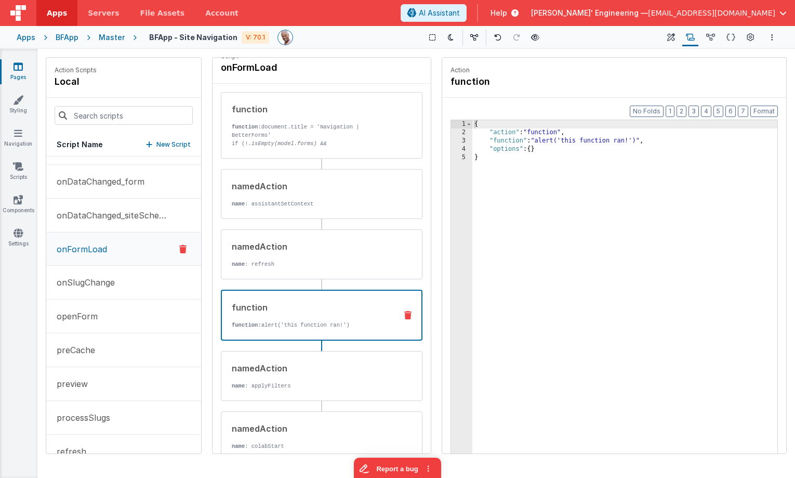
click at [562, 144] on div "{ "action" : "function" , "function" : "alert('this function ran!')" , "options…" at bounding box center [624, 311] width 305 height 382
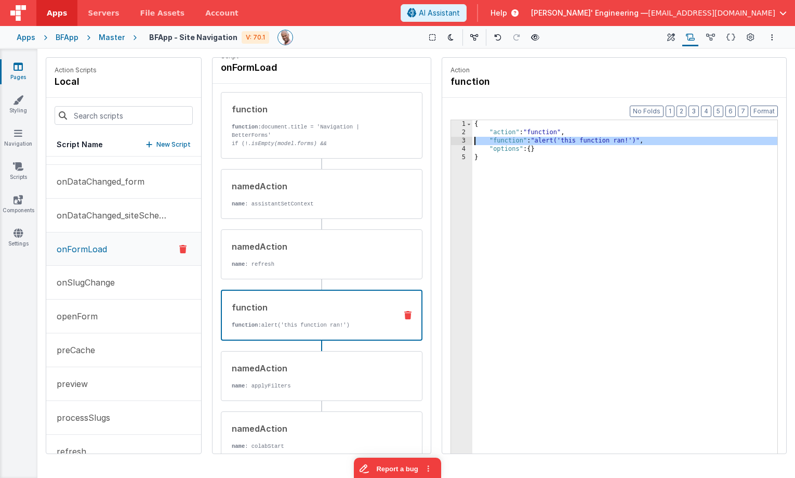
click at [466, 138] on div "3" at bounding box center [461, 141] width 21 height 8
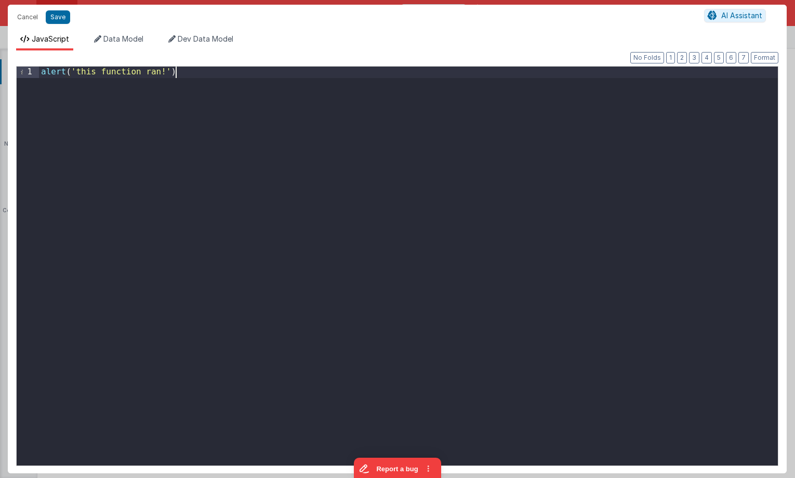
drag, startPoint x: 306, startPoint y: 125, endPoint x: 310, endPoint y: 118, distance: 7.9
click at [306, 125] on div "alert ( 'this function ran!' )" at bounding box center [408, 277] width 739 height 421
drag, startPoint x: 310, startPoint y: 118, endPoint x: 23, endPoint y: -19, distance: 317.5
click at [23, 0] on html "Cancel Save AI Assistant JavaScript Data Model Dev Data Model Format 7 6 5 4 3 …" at bounding box center [397, 239] width 795 height 478
drag, startPoint x: 106, startPoint y: 72, endPoint x: 159, endPoint y: 83, distance: 54.2
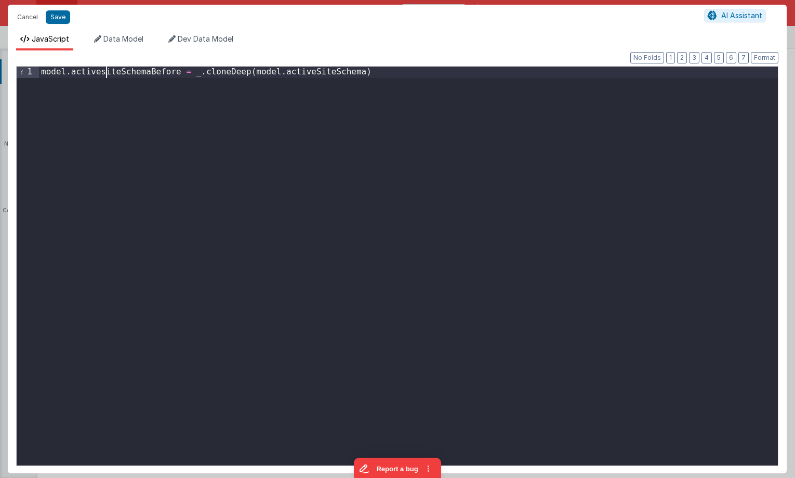
click at [107, 72] on div "model . activesiteSchemaBefore = _ . cloneDeep ( model . activeSiteSchema )" at bounding box center [408, 277] width 739 height 421
click at [334, 67] on div "model . activesiteSchemaBefore = _ . cloneDeep ( model . activeSiteSchema )" at bounding box center [408, 277] width 739 height 421
click at [127, 75] on div "model . activesiteSchemaBefore = _ . cloneDeep ( model . activeSiteSchema )" at bounding box center [408, 277] width 739 height 421
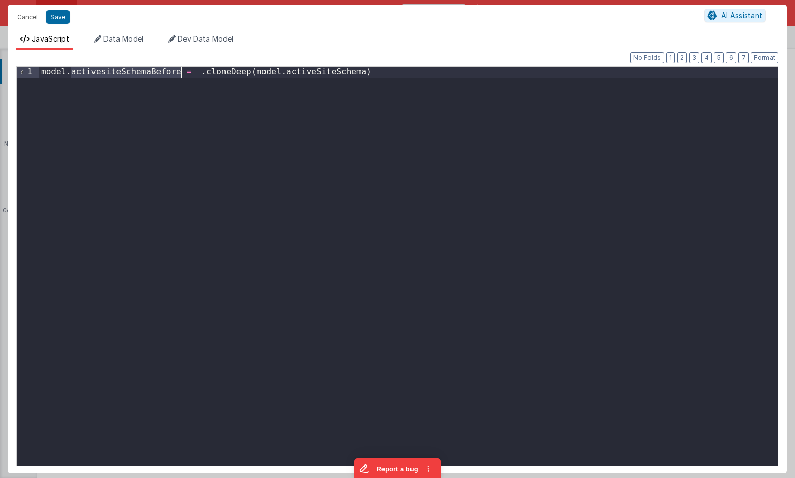
paste textarea
click at [329, 75] on div "model . activeSiteSchemaBefure = _ . cloneDeep ( model . activeSiteSchema )" at bounding box center [408, 277] width 739 height 421
click at [143, 69] on div "model . activeSiteSchemaBefure = _ . cloneDeep ( model . activeSiteSchema )" at bounding box center [408, 277] width 739 height 421
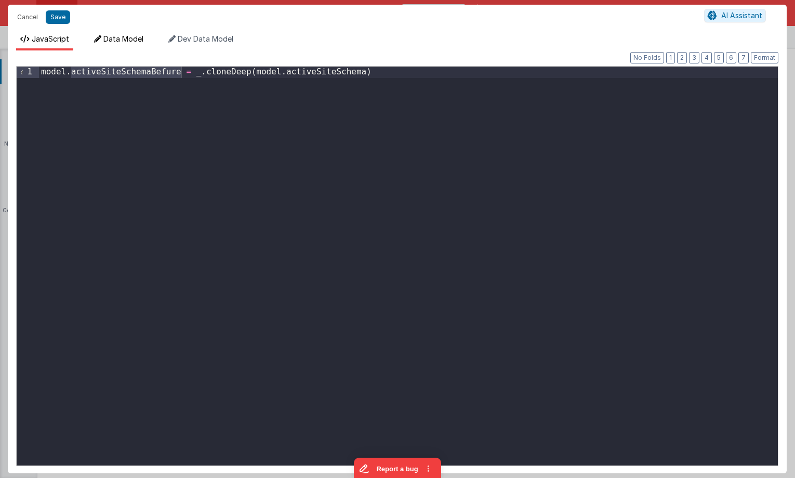
click at [128, 37] on span "Data Model" at bounding box center [123, 38] width 40 height 9
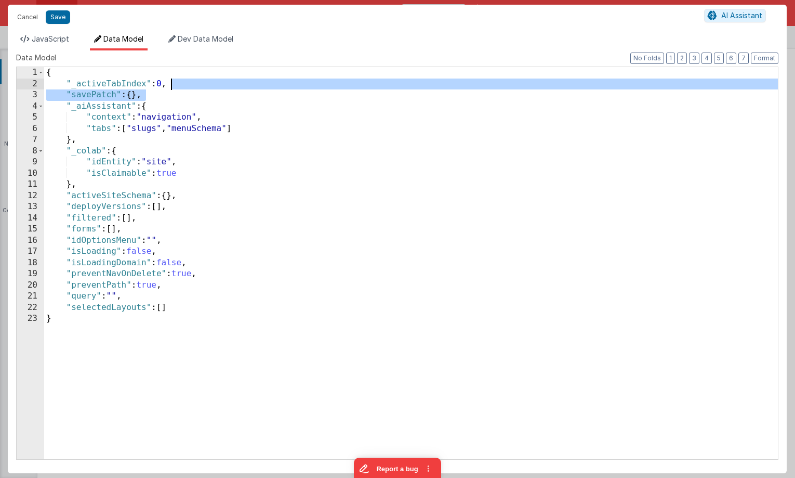
drag, startPoint x: 183, startPoint y: 93, endPoint x: 190, endPoint y: 85, distance: 10.3
click at [190, 85] on div "{ "_activeTabIndex" : 0 , "savePatch" : { } , "_aiAssistant" : { "context" : "n…" at bounding box center [411, 274] width 734 height 414
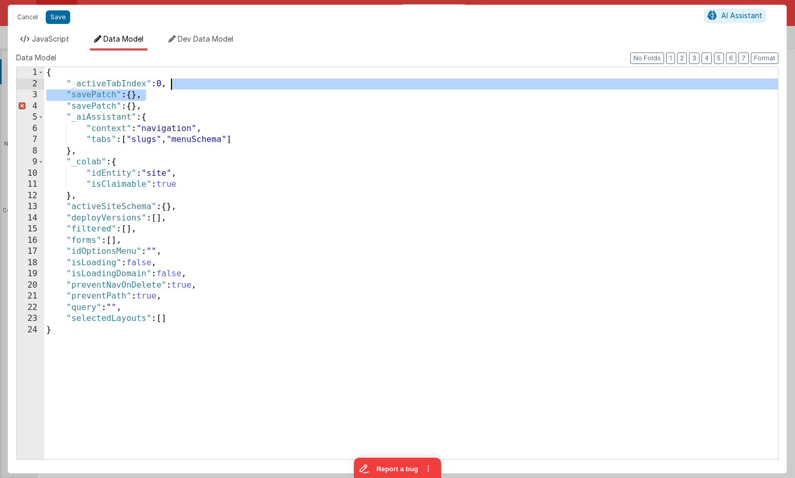
click at [90, 103] on div "{ "_activeTabIndex" : 0 , "savePatch" : { } , "savePatch" : { } , "_aiAssistant…" at bounding box center [411, 274] width 734 height 414
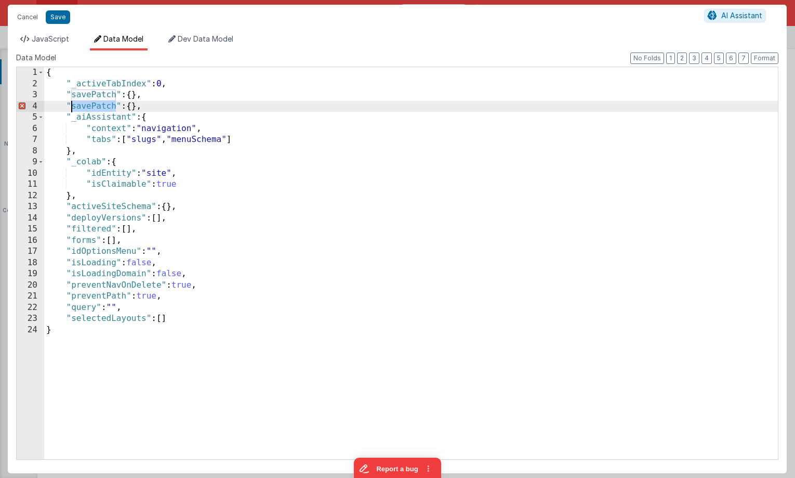
click at [89, 103] on div "{ "_activeTabIndex" : 0 , "savePatch" : { } , "savePatch" : { } , "_aiAssistant…" at bounding box center [411, 274] width 734 height 414
click at [58, 15] on button "Save" at bounding box center [58, 17] width 24 height 14
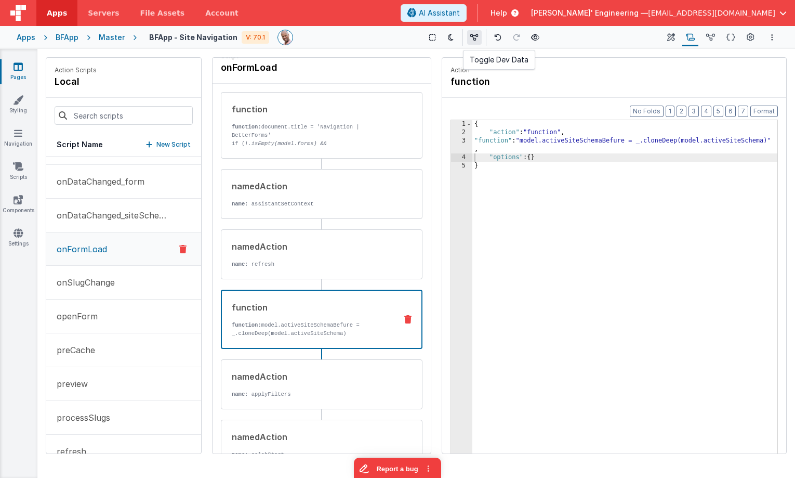
click at [474, 37] on icon at bounding box center [474, 37] width 8 height 7
click at [689, 37] on icon at bounding box center [690, 37] width 9 height 11
drag, startPoint x: 714, startPoint y: 38, endPoint x: 682, endPoint y: 41, distance: 31.3
click at [714, 38] on icon at bounding box center [710, 37] width 9 height 11
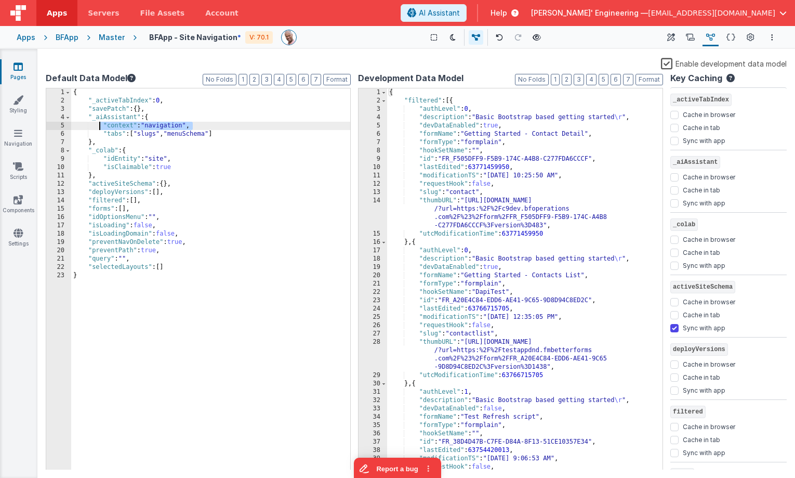
drag, startPoint x: 196, startPoint y: 127, endPoint x: 100, endPoint y: 127, distance: 96.1
click at [100, 127] on div "{ "_activeTabIndex" : 0 , "savePatch" : { } , "_aiAssistant" : { "context" : "n…" at bounding box center [210, 287] width 279 height 398
click at [148, 162] on div "{ "_activeTabIndex" : 0 , "savePatch" : { } , "_aiAssistant" : { "context" : "n…" at bounding box center [210, 287] width 279 height 398
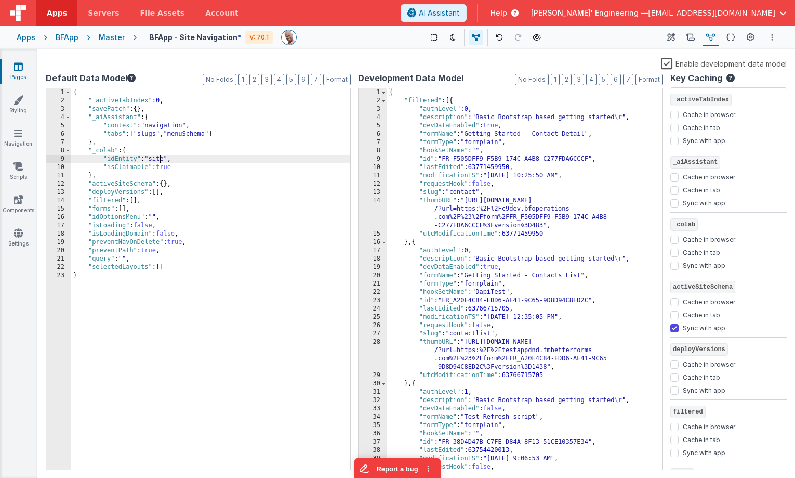
click at [160, 161] on div "{ "_activeTabIndex" : 0 , "savePatch" : { } , "_aiAssistant" : { "context" : "n…" at bounding box center [210, 287] width 279 height 398
click at [333, 57] on div "Enable development data model" at bounding box center [416, 64] width 741 height 15
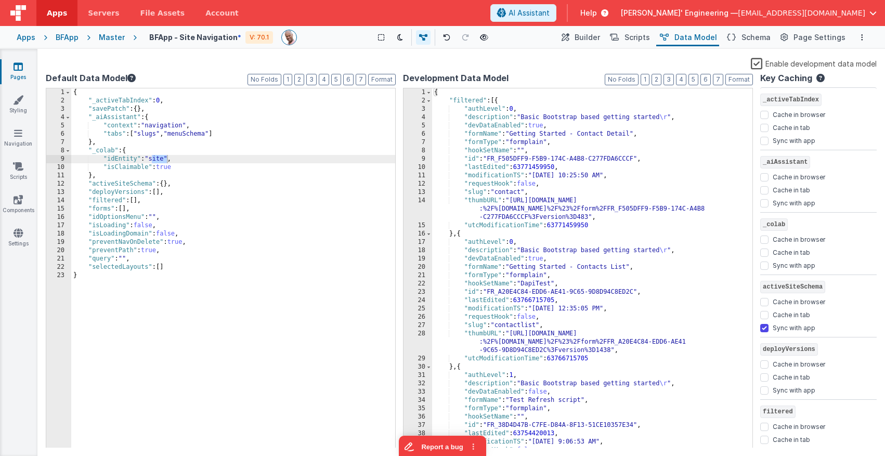
click at [102, 34] on div "Master" at bounding box center [112, 37] width 26 height 10
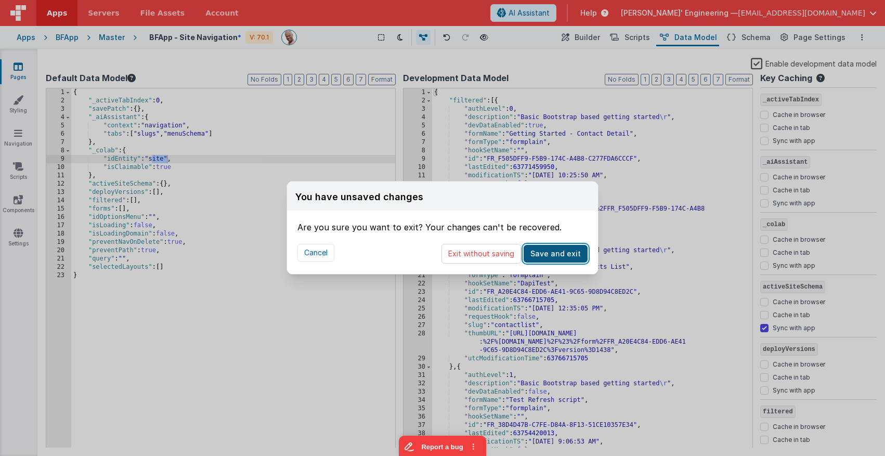
click at [552, 257] on button "Save and exit" at bounding box center [555, 254] width 64 height 18
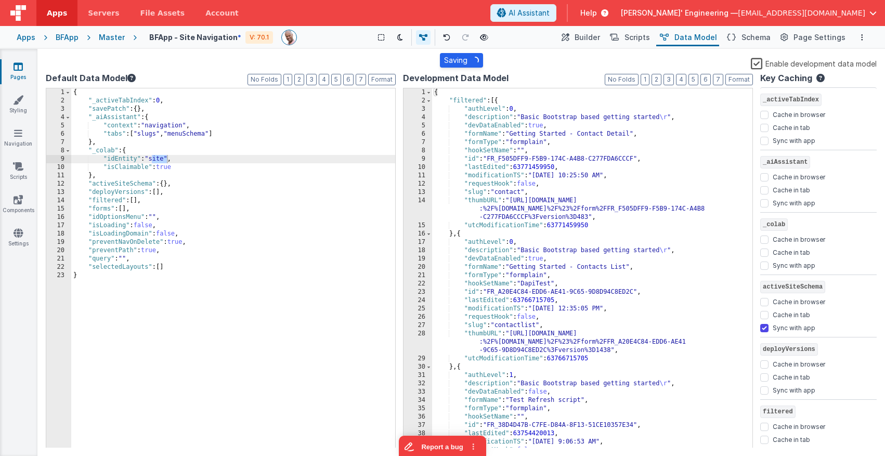
click at [100, 33] on div "Master" at bounding box center [112, 37] width 26 height 10
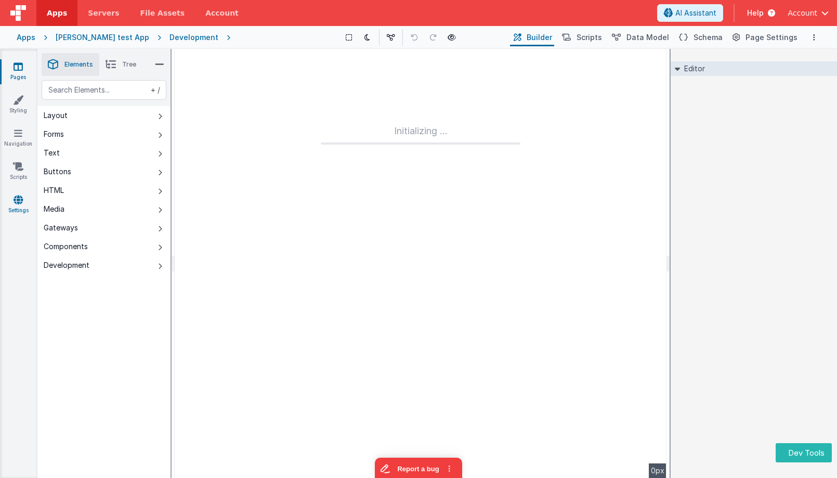
click at [20, 200] on icon at bounding box center [18, 199] width 9 height 10
